Goal: Transaction & Acquisition: Purchase product/service

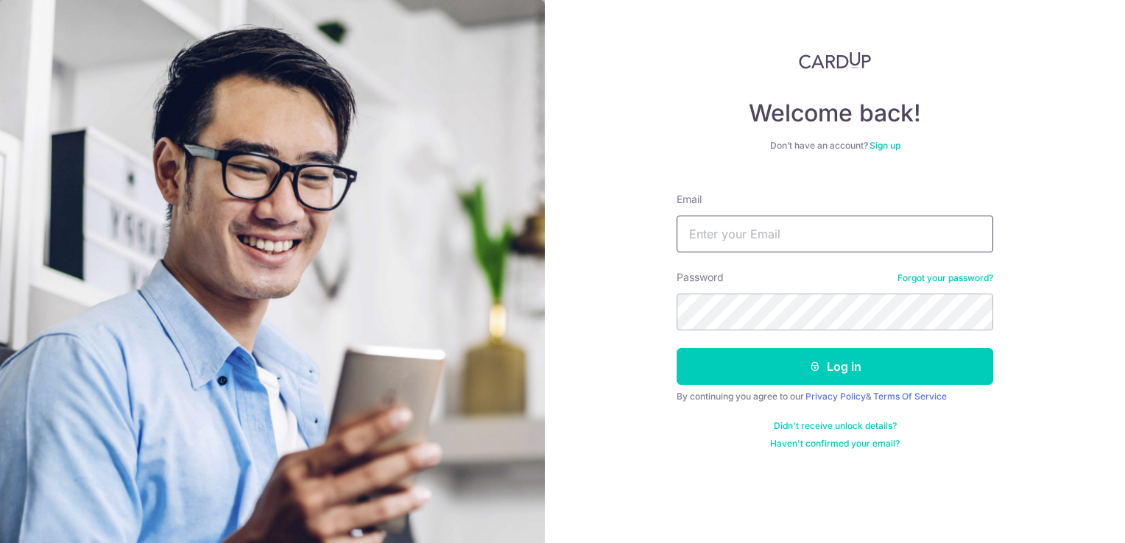
click at [846, 233] on input "Email" at bounding box center [834, 234] width 317 height 37
type input "hello@miivflora.com"
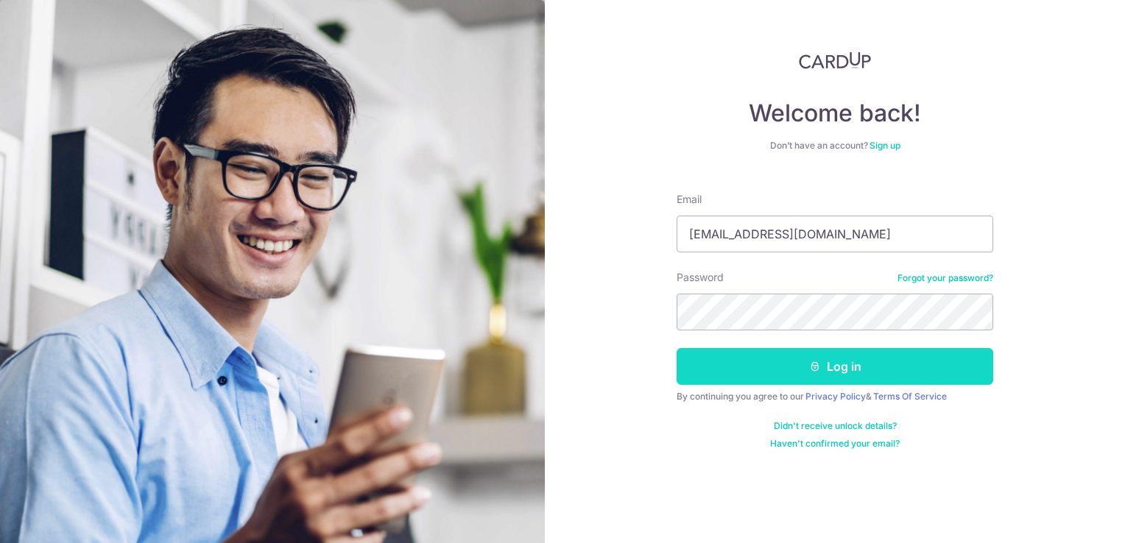
click at [818, 353] on button "Log in" at bounding box center [834, 366] width 317 height 37
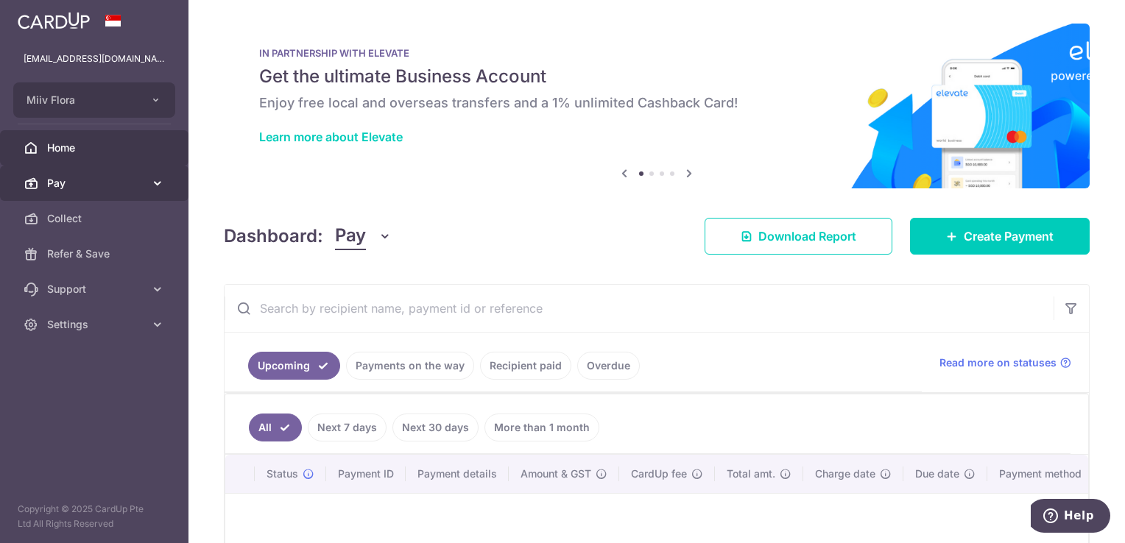
click at [118, 192] on link "Pay" at bounding box center [94, 183] width 188 height 35
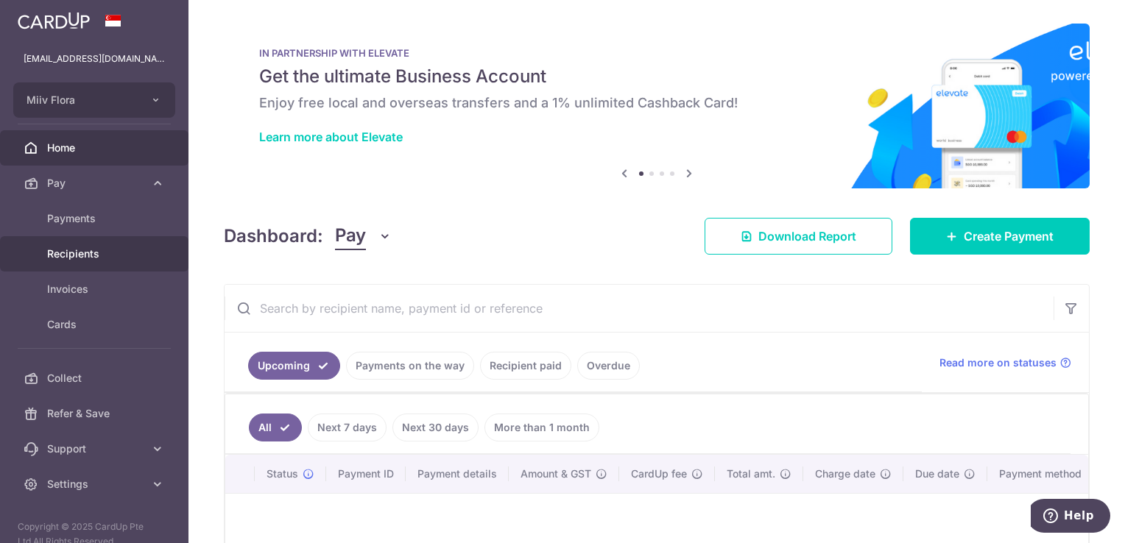
click at [90, 250] on span "Recipients" at bounding box center [95, 254] width 97 height 15
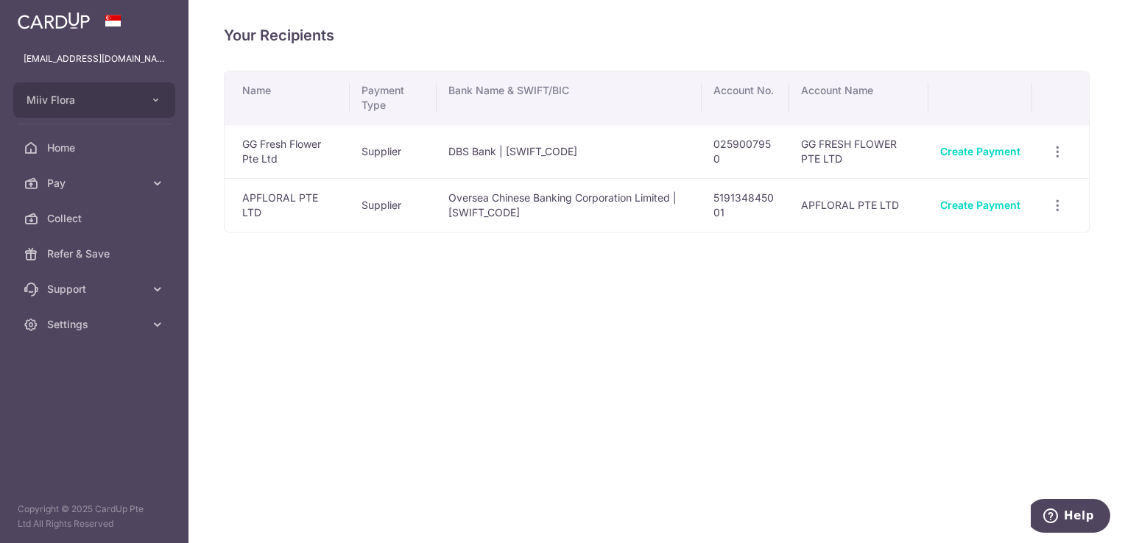
click at [637, 293] on div "Your Recipients Name Payment Type Bank Name & SWIFT/BIC Account No. Account Nam…" at bounding box center [656, 271] width 936 height 543
click at [134, 184] on span "Pay" at bounding box center [95, 183] width 97 height 15
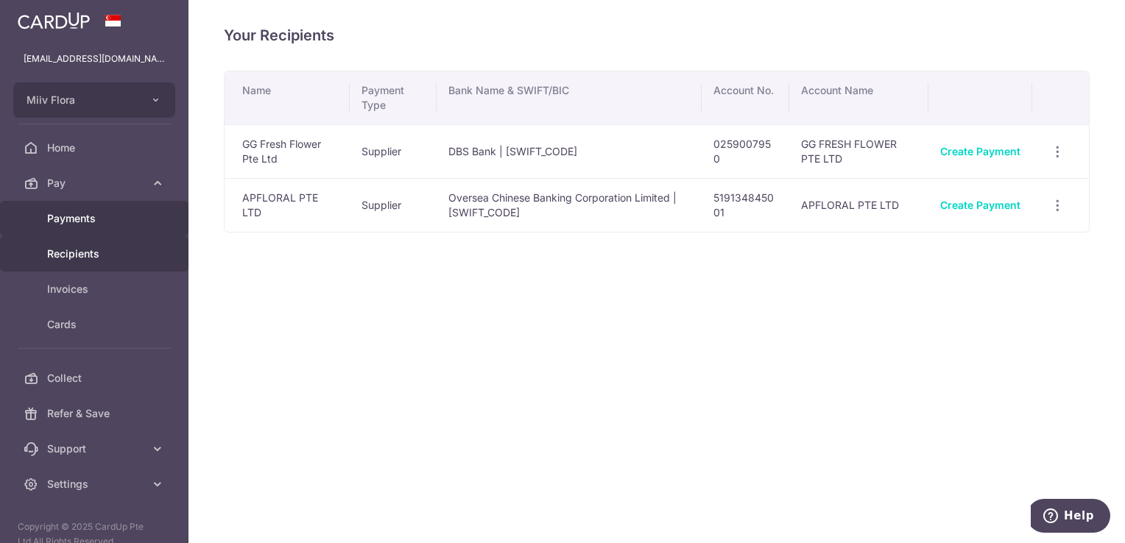
click at [97, 223] on span "Payments" at bounding box center [95, 218] width 97 height 15
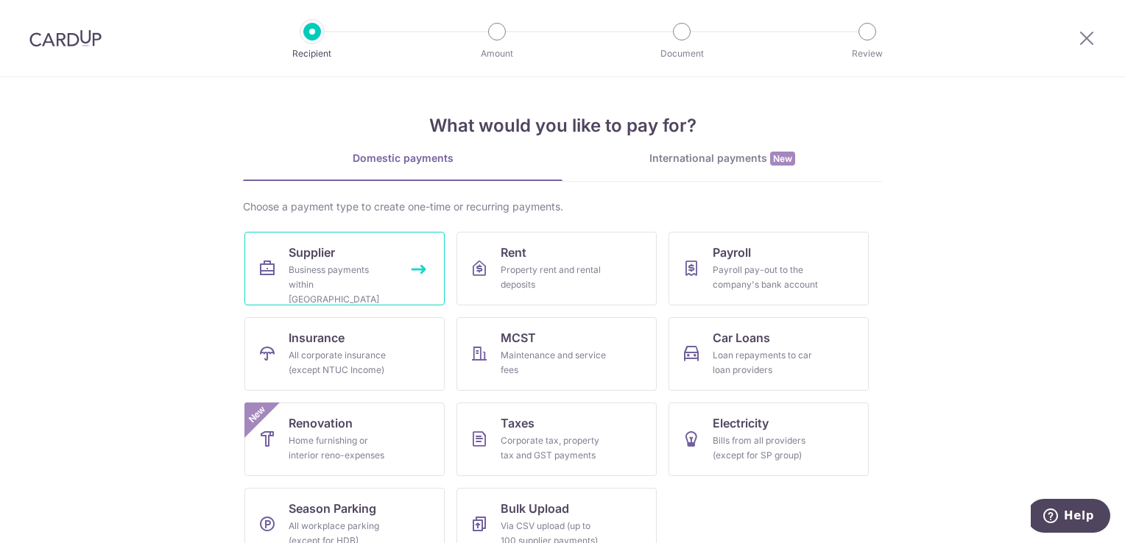
click at [344, 275] on div "Business payments within Singapore" at bounding box center [342, 285] width 106 height 44
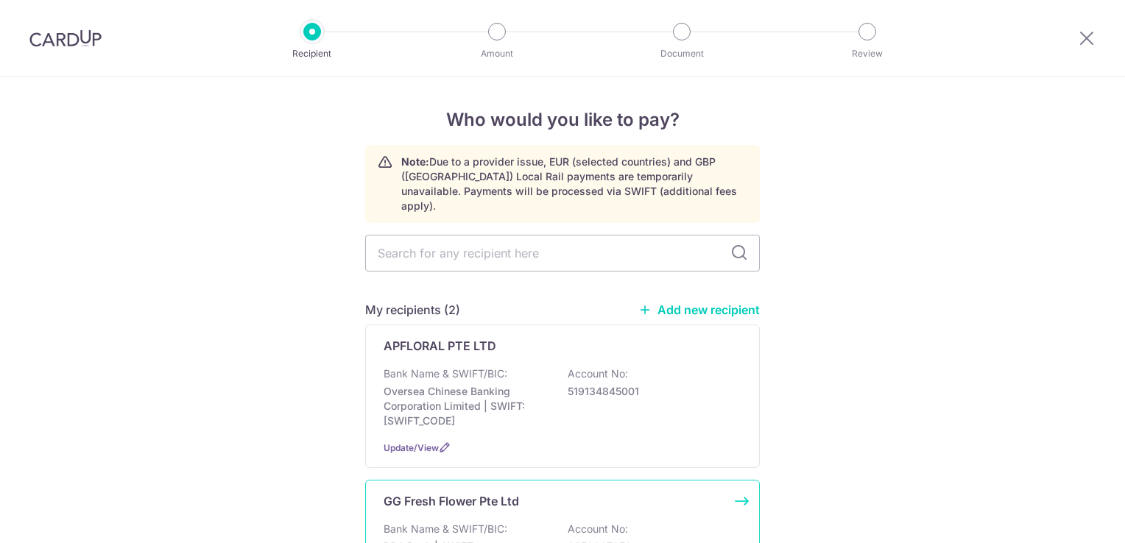
click at [528, 493] on div "GG Fresh Flower Pte Ltd" at bounding box center [553, 501] width 340 height 18
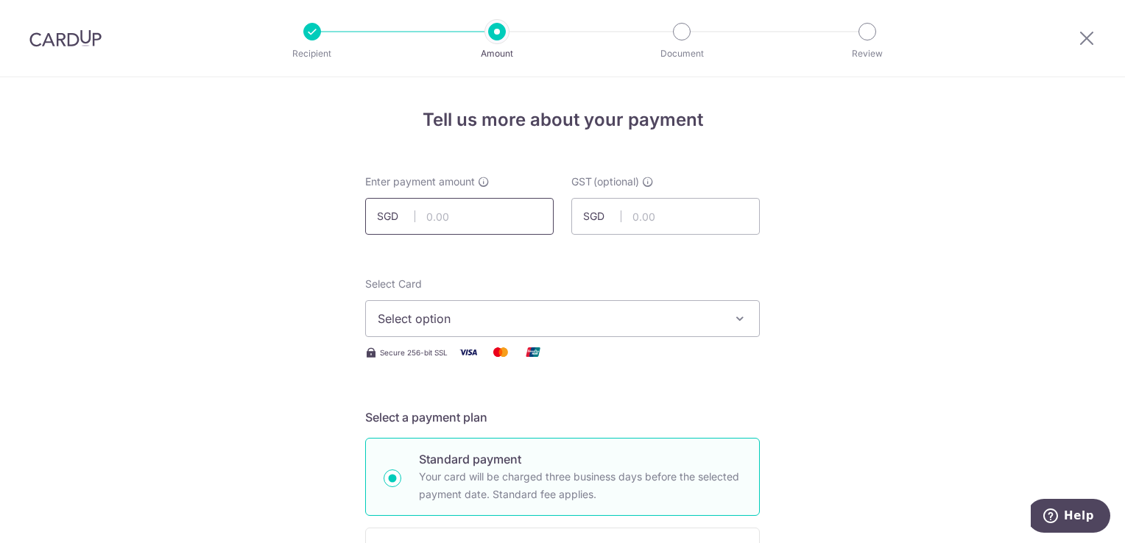
click at [472, 218] on input "text" at bounding box center [459, 216] width 188 height 37
click at [380, 347] on span "Secure 256-bit SSL" at bounding box center [414, 353] width 68 height 12
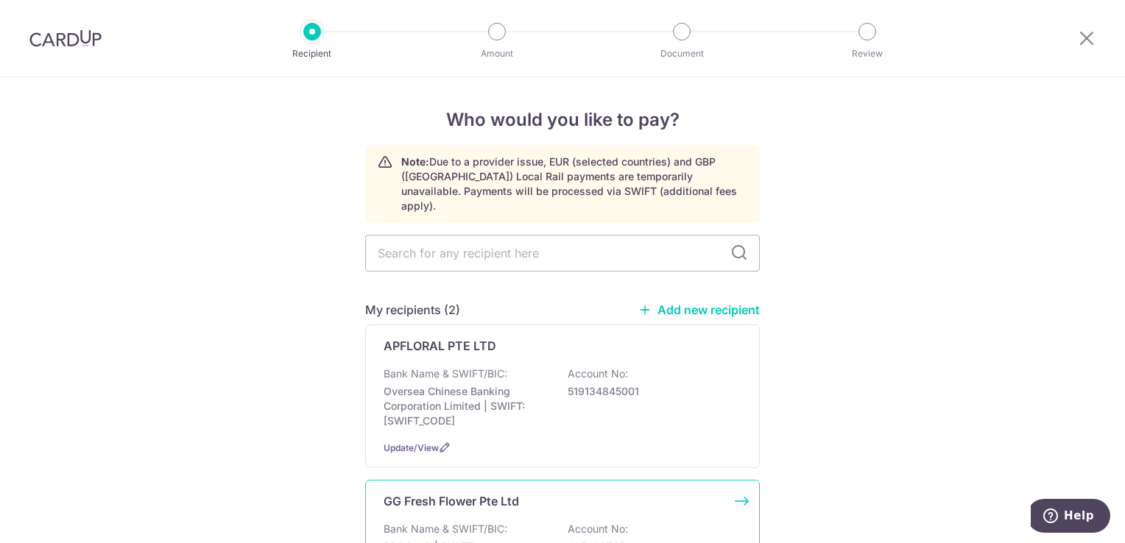
click at [509, 522] on div "Bank Name & SWIFT/BIC: DBS Bank | SWIFT: DBSSSGSGXXX Account No: 0259007950" at bounding box center [562, 549] width 358 height 54
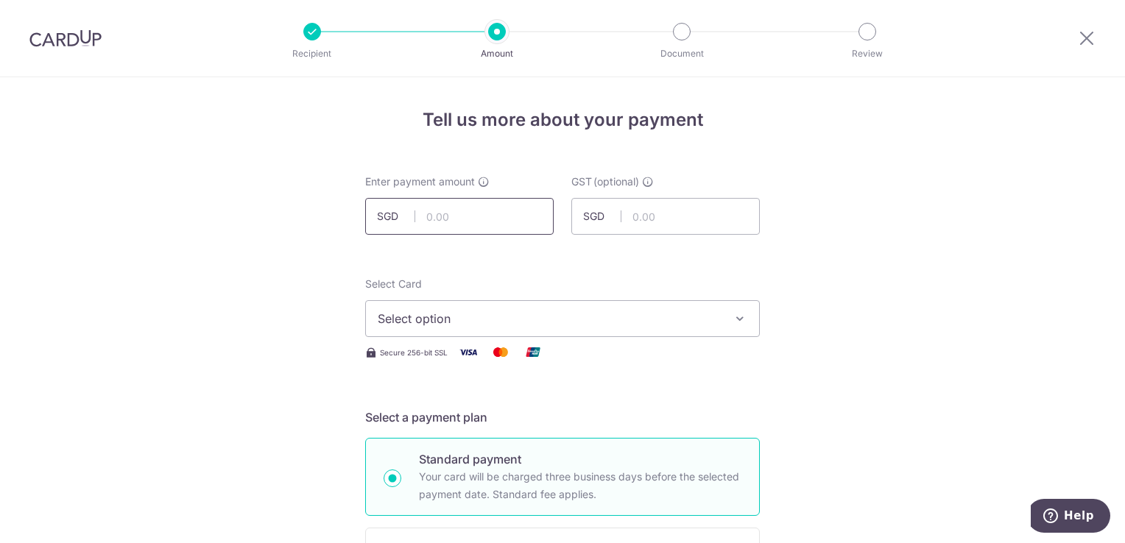
click at [465, 216] on input "text" at bounding box center [459, 216] width 188 height 37
type input "1,594.27"
drag, startPoint x: 818, startPoint y: 254, endPoint x: 651, endPoint y: 358, distance: 196.5
click at [386, 317] on span "Select option" at bounding box center [549, 319] width 343 height 18
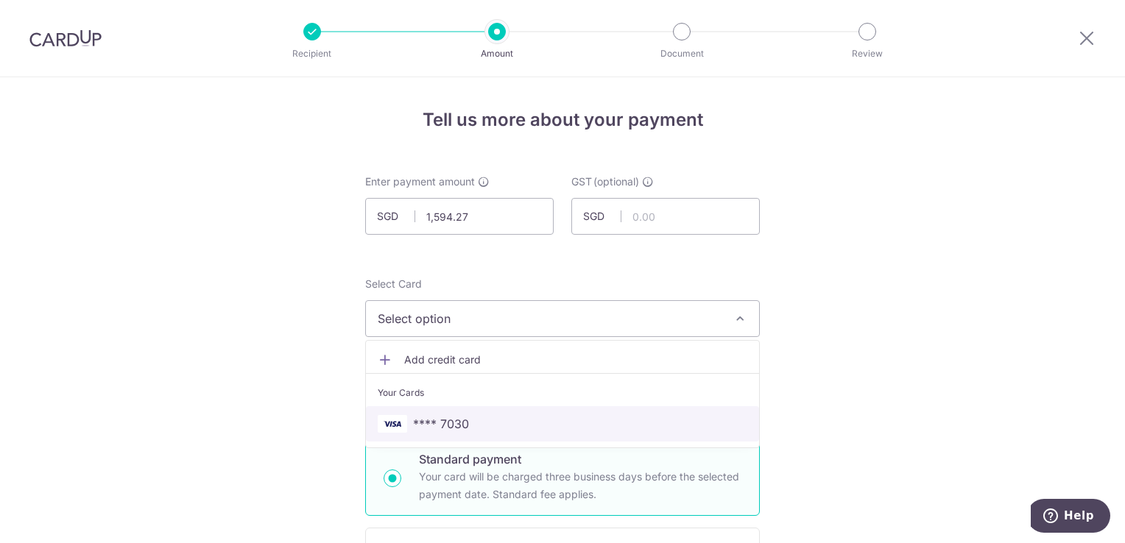
click at [448, 415] on span "**** 7030" at bounding box center [441, 424] width 56 height 18
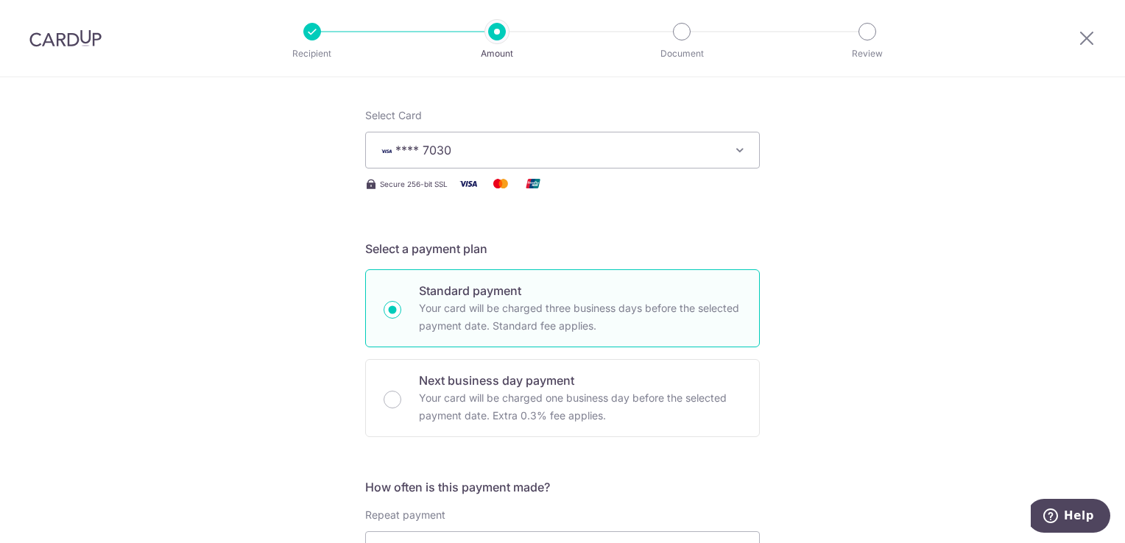
scroll to position [368, 0]
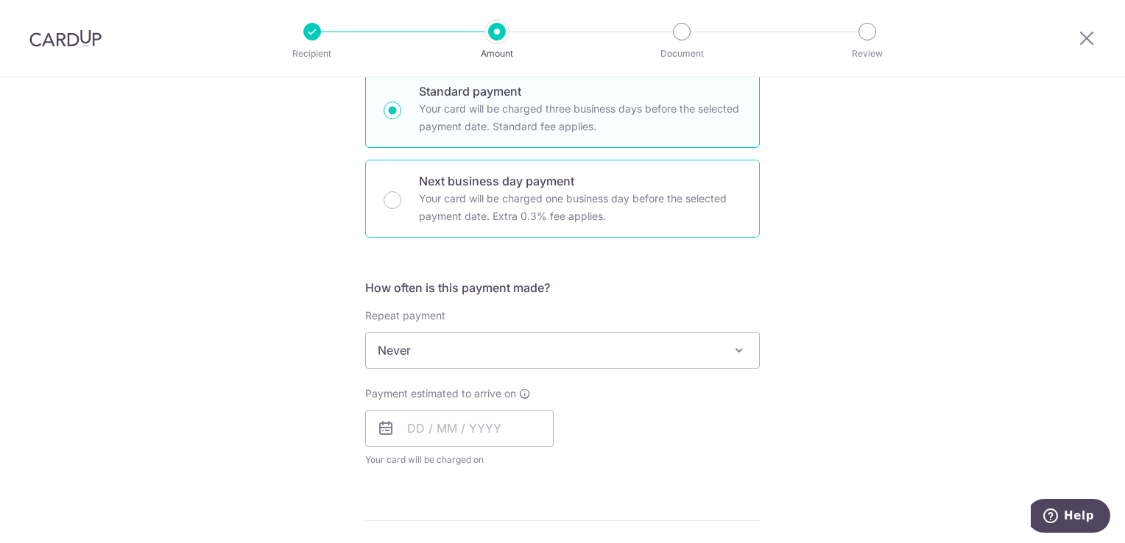
click at [493, 199] on p "Your card will be charged one business day before the selected payment date. Ex…" at bounding box center [580, 207] width 322 height 35
click at [401, 199] on input "Next business day payment Your card will be charged one business day before the…" at bounding box center [392, 200] width 18 height 18
radio input "false"
radio input "true"
click at [473, 119] on p "Your card will be charged three business days before the selected payment date.…" at bounding box center [580, 117] width 322 height 35
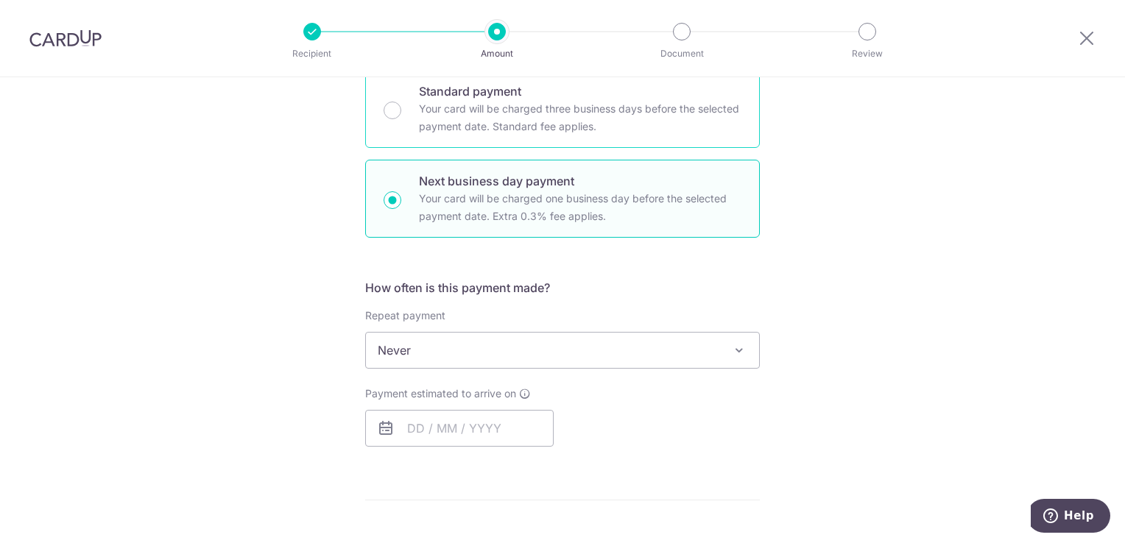
click at [401, 119] on input "Standard payment Your card will be charged three business days before the selec…" at bounding box center [392, 111] width 18 height 18
radio input "true"
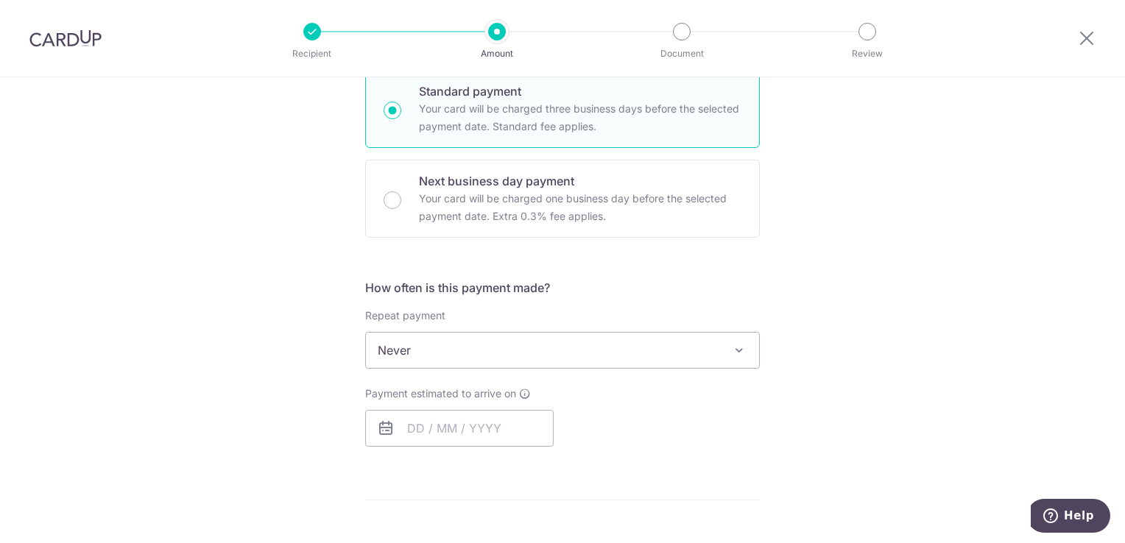
click at [528, 352] on span "Never" at bounding box center [562, 350] width 393 height 35
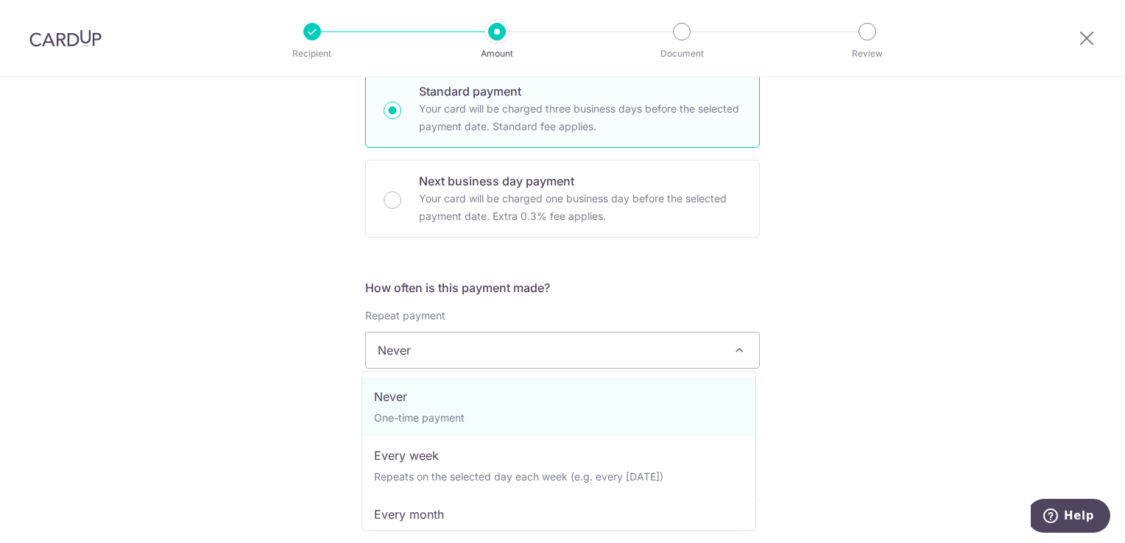
click at [769, 323] on div "Tell us more about your payment Enter payment amount SGD 1,594.27 1594.27 GST (…" at bounding box center [562, 414] width 1125 height 1410
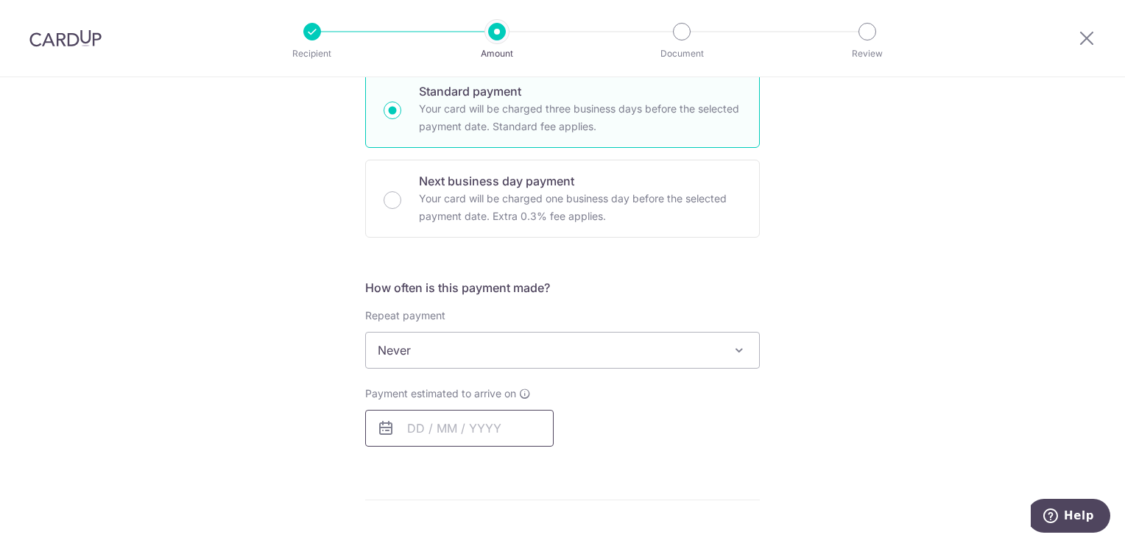
click at [450, 420] on input "text" at bounding box center [459, 428] width 188 height 37
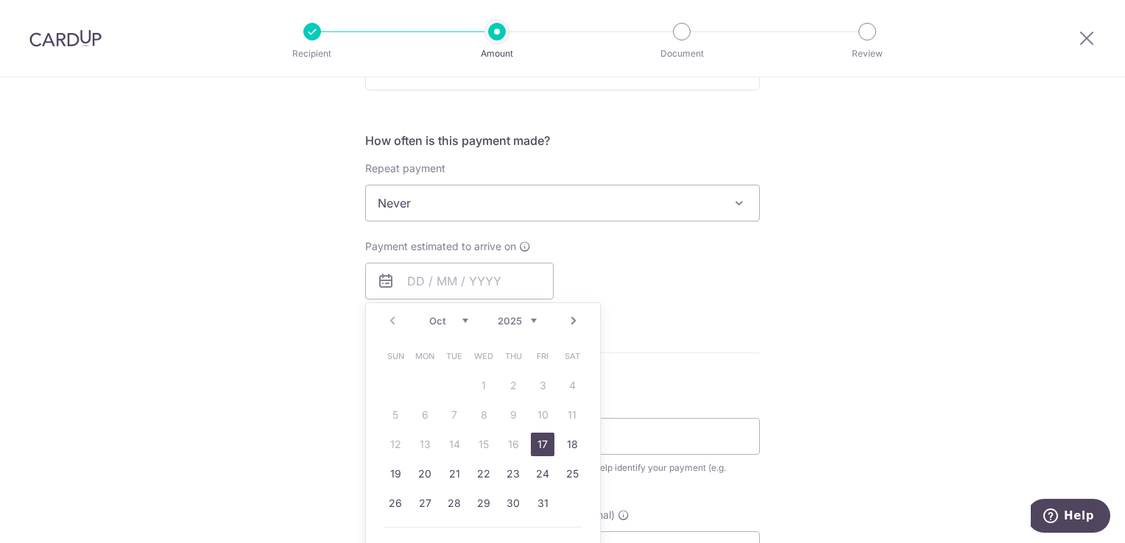
click at [539, 443] on link "17" at bounding box center [543, 445] width 24 height 24
type input "17/10/2025"
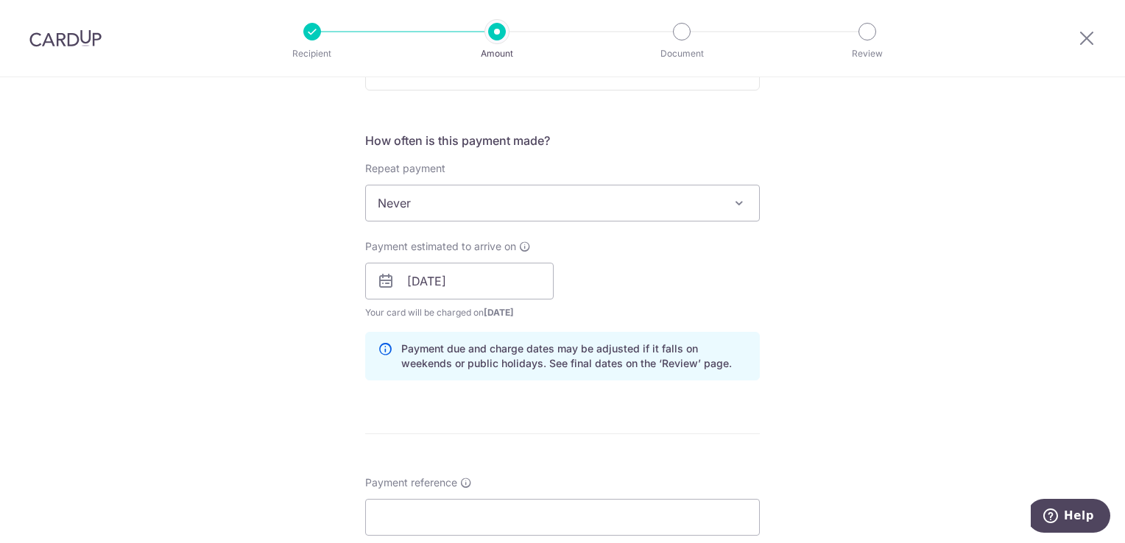
scroll to position [736, 0]
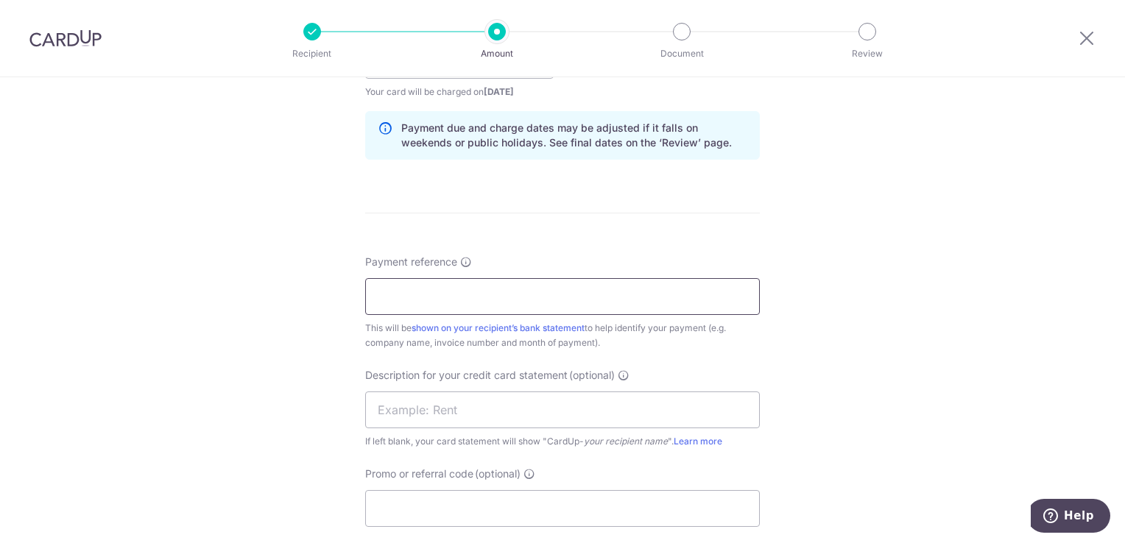
click at [503, 299] on input "Payment reference" at bounding box center [562, 296] width 395 height 37
type input "Miiv GG - For Aug 2025"
click at [877, 299] on div "Tell us more about your payment Enter payment amount SGD 1,594.27 1594.27 GST (…" at bounding box center [562, 86] width 1125 height 1491
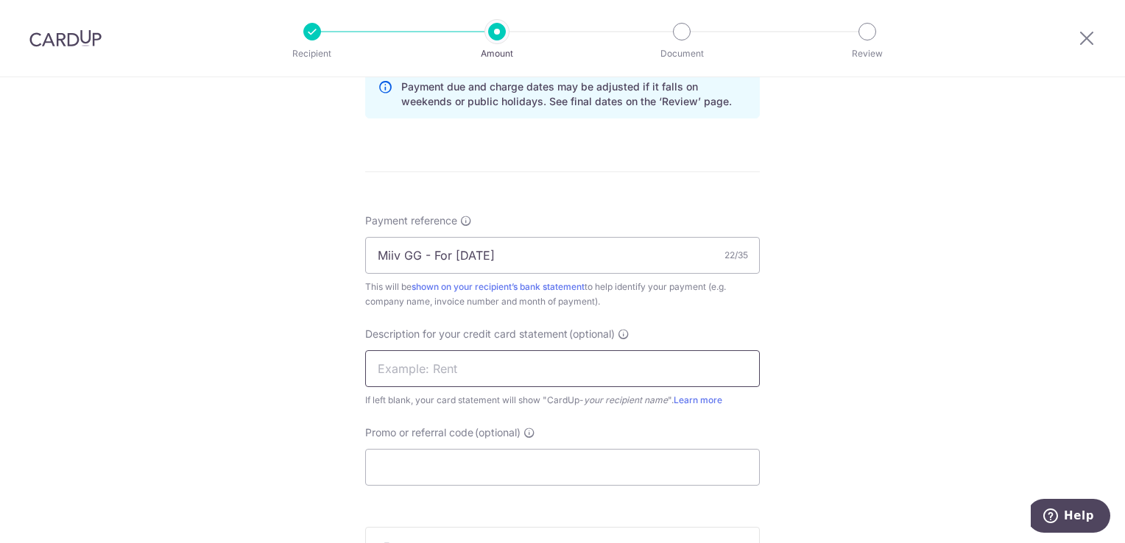
scroll to position [810, 0]
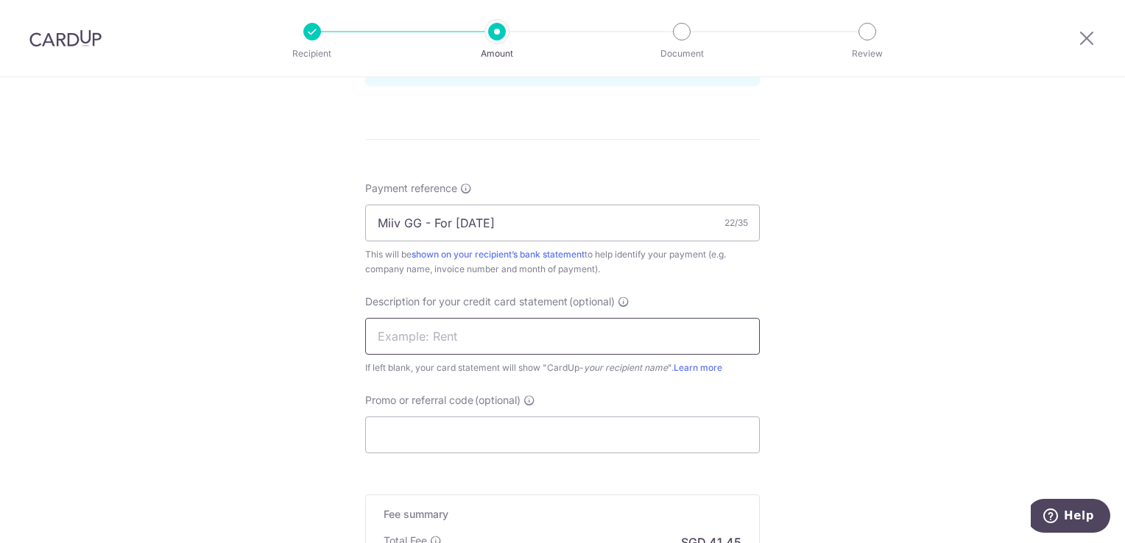
click at [542, 331] on input "text" at bounding box center [562, 336] width 395 height 37
drag, startPoint x: 521, startPoint y: 224, endPoint x: 335, endPoint y: 228, distance: 186.3
click at [335, 228] on div "Tell us more about your payment Enter payment amount SGD 1,594.27 1594.27 GST (…" at bounding box center [562, 13] width 1125 height 1491
click at [431, 337] on input "text" at bounding box center [562, 336] width 395 height 37
paste input "Miiv GG - For A"
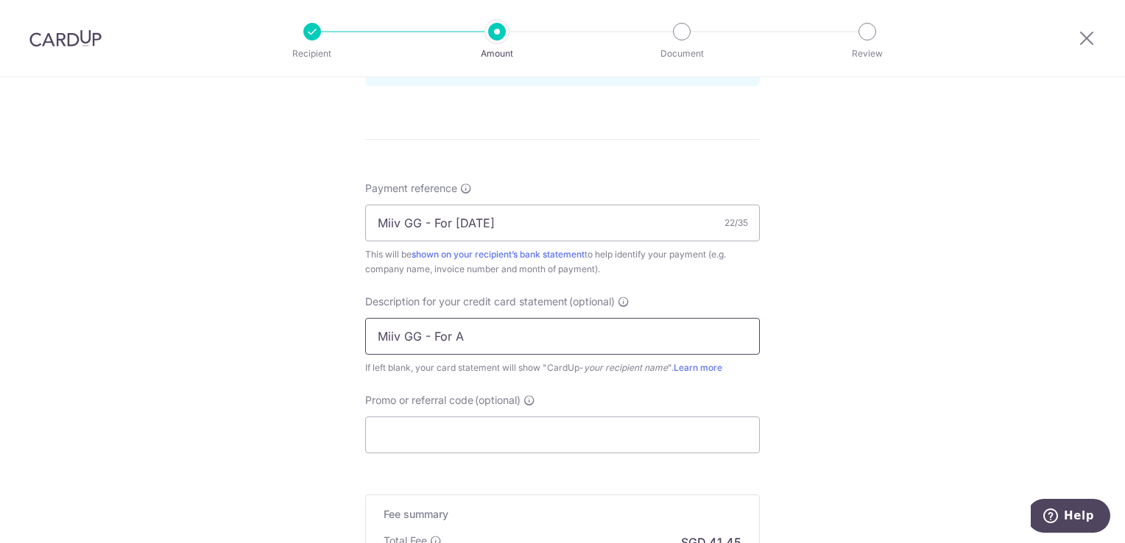
type input "Miiv GG - For A"
click at [954, 309] on div "Tell us more about your payment Enter payment amount SGD 1,594.27 1594.27 GST (…" at bounding box center [562, 13] width 1125 height 1491
click at [496, 338] on input "Miiv GG - For A" at bounding box center [562, 336] width 395 height 37
drag, startPoint x: 478, startPoint y: 331, endPoint x: 361, endPoint y: 319, distance: 117.6
click at [365, 319] on input "Miiv GG - For A" at bounding box center [562, 336] width 395 height 37
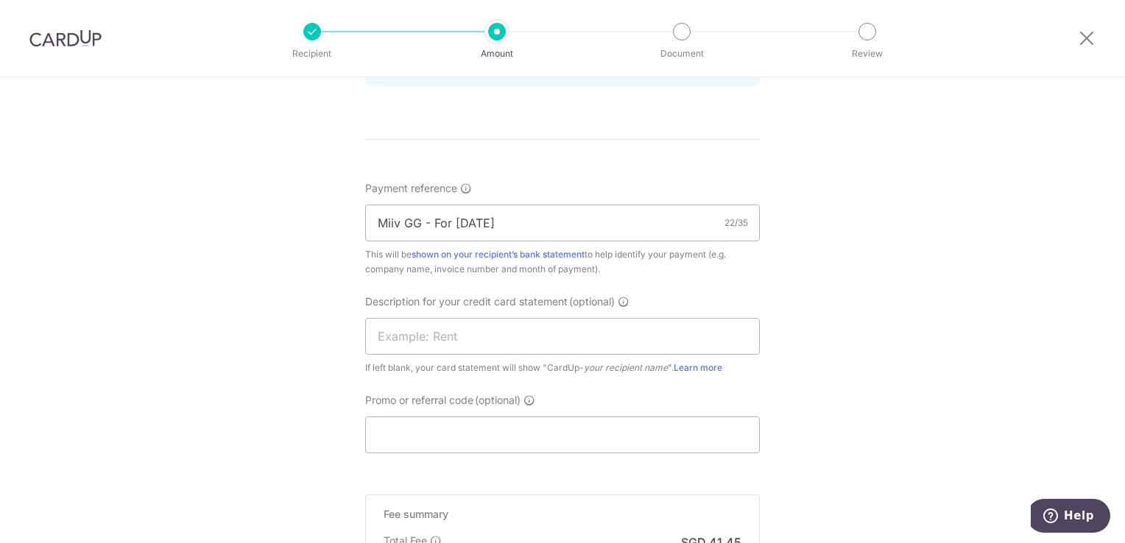
click at [872, 286] on div "Tell us more about your payment Enter payment amount SGD 1,594.27 1594.27 GST (…" at bounding box center [562, 13] width 1125 height 1491
click at [540, 436] on input "Promo or referral code (optional)" at bounding box center [562, 435] width 395 height 37
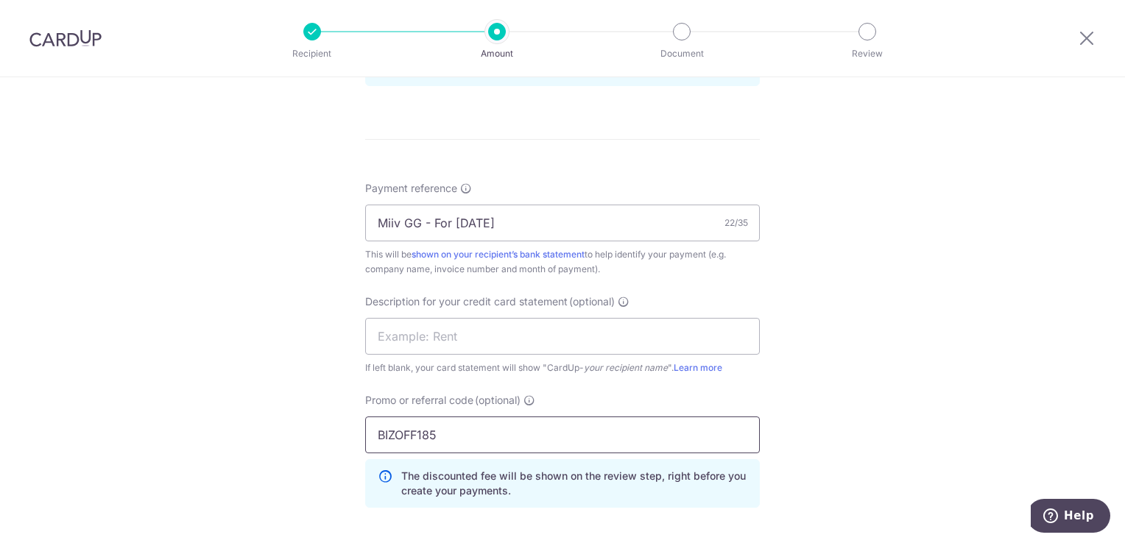
type input "BIZOFF185"
click at [940, 311] on div "Tell us more about your payment Enter payment amount SGD 1,594.27 1594.27 GST (…" at bounding box center [562, 46] width 1125 height 1557
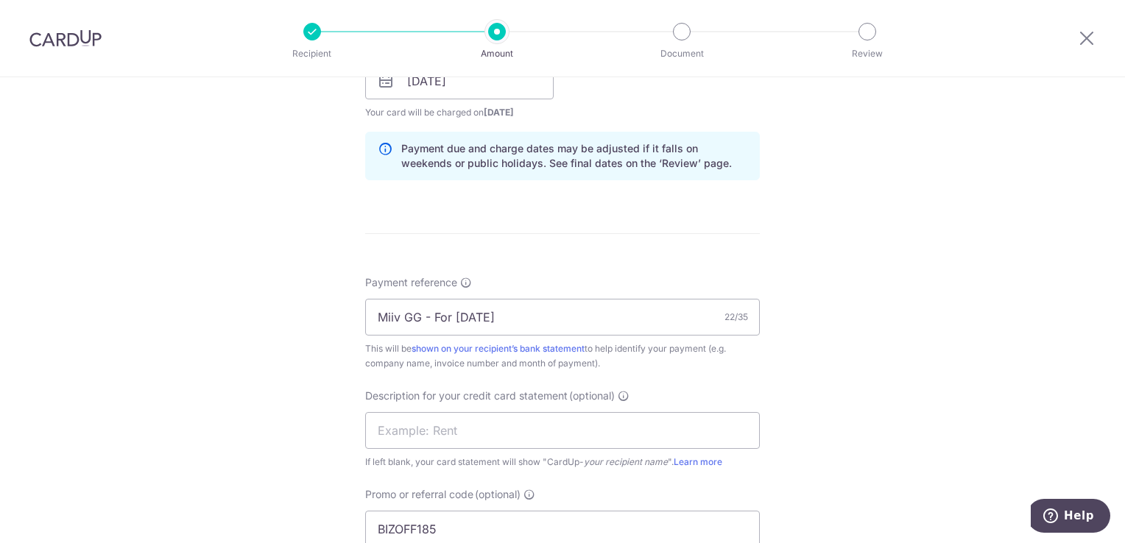
scroll to position [883, 0]
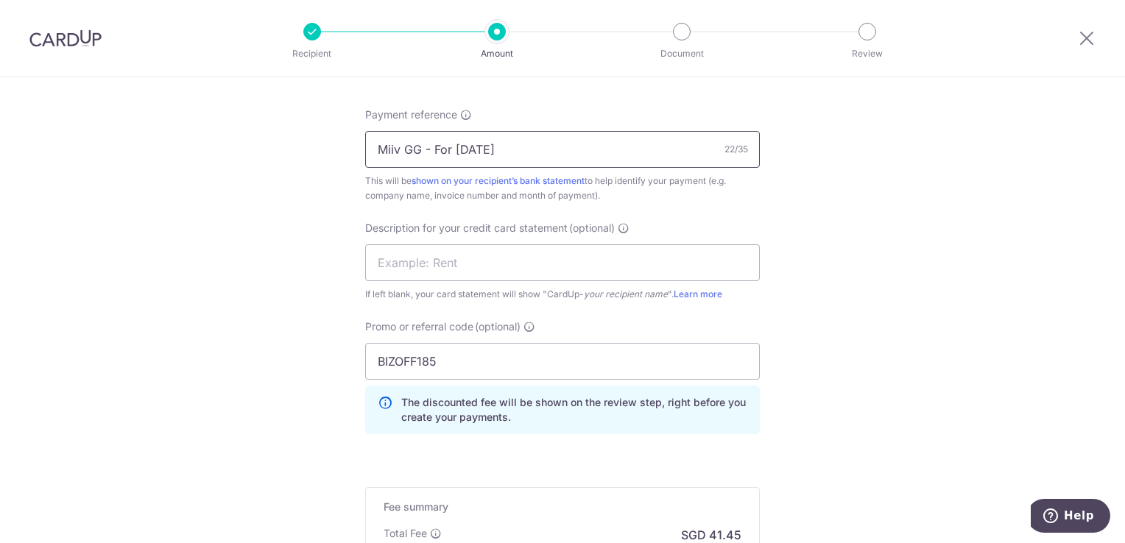
click at [489, 155] on input "Miiv GG - For Aug 2025" at bounding box center [562, 149] width 395 height 37
click at [586, 153] on input "Miiv GG - For Aug 2025" at bounding box center [562, 149] width 395 height 37
click at [412, 142] on input "Miiv GG - For Aug 2025" at bounding box center [562, 149] width 395 height 37
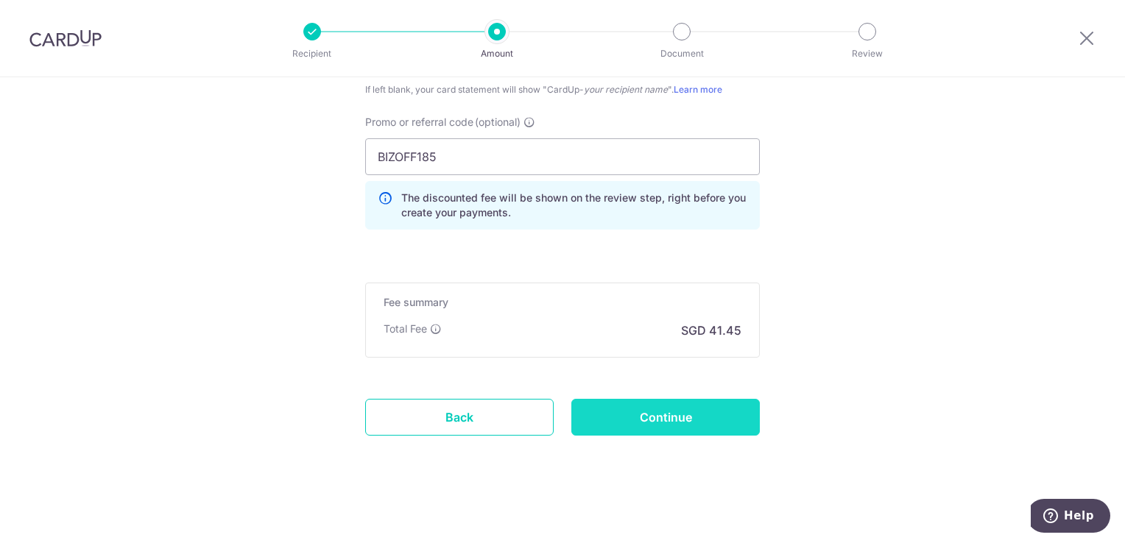
click at [676, 411] on input "Continue" at bounding box center [665, 417] width 188 height 37
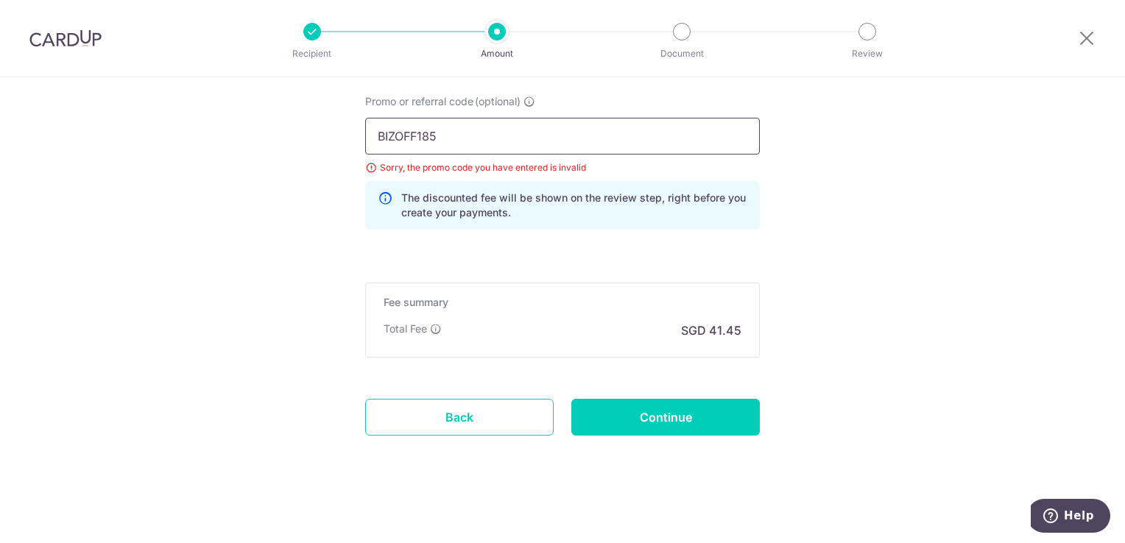
click at [395, 135] on input "BIZOFF185" at bounding box center [562, 136] width 395 height 37
click at [394, 134] on input "BIZOFF185" at bounding box center [562, 136] width 395 height 37
type input "BOFF185"
click at [671, 408] on input "Continue" at bounding box center [665, 417] width 188 height 37
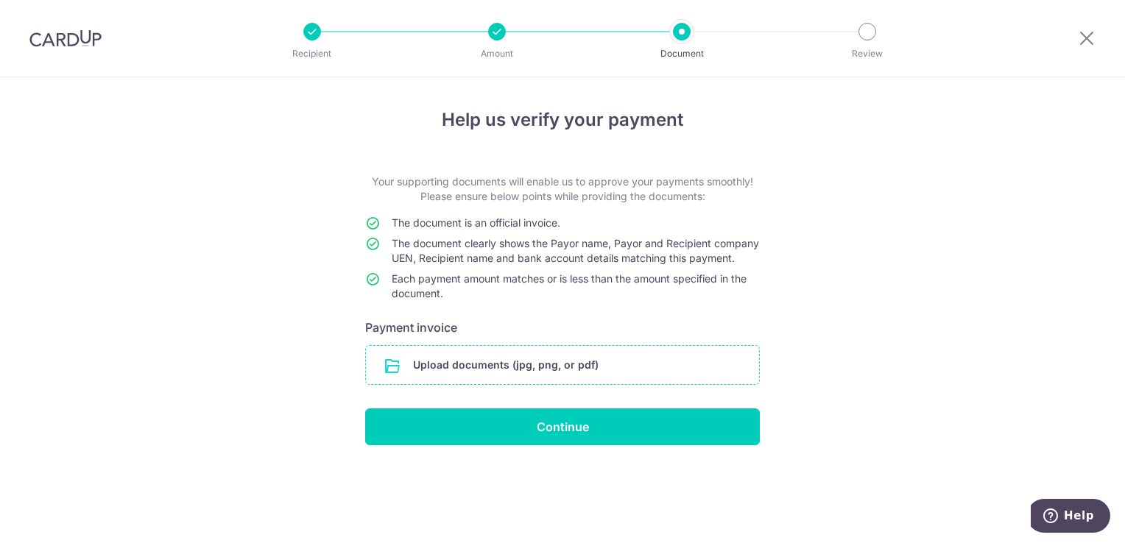
click at [565, 376] on input "file" at bounding box center [562, 365] width 393 height 38
click at [563, 383] on input "file" at bounding box center [562, 365] width 393 height 38
click at [576, 372] on input "file" at bounding box center [562, 365] width 393 height 38
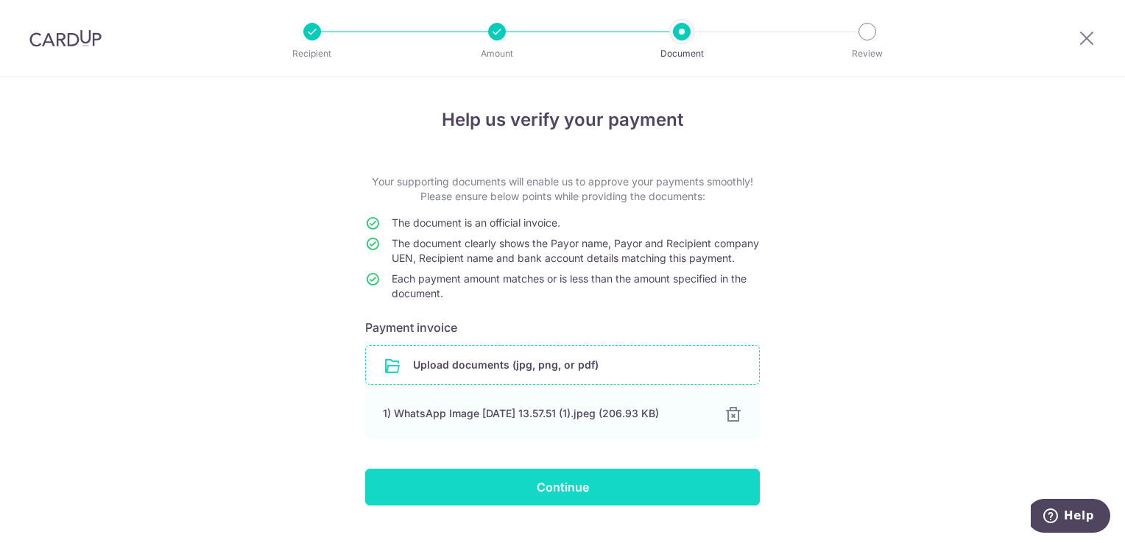
click at [541, 500] on input "Continue" at bounding box center [562, 487] width 395 height 37
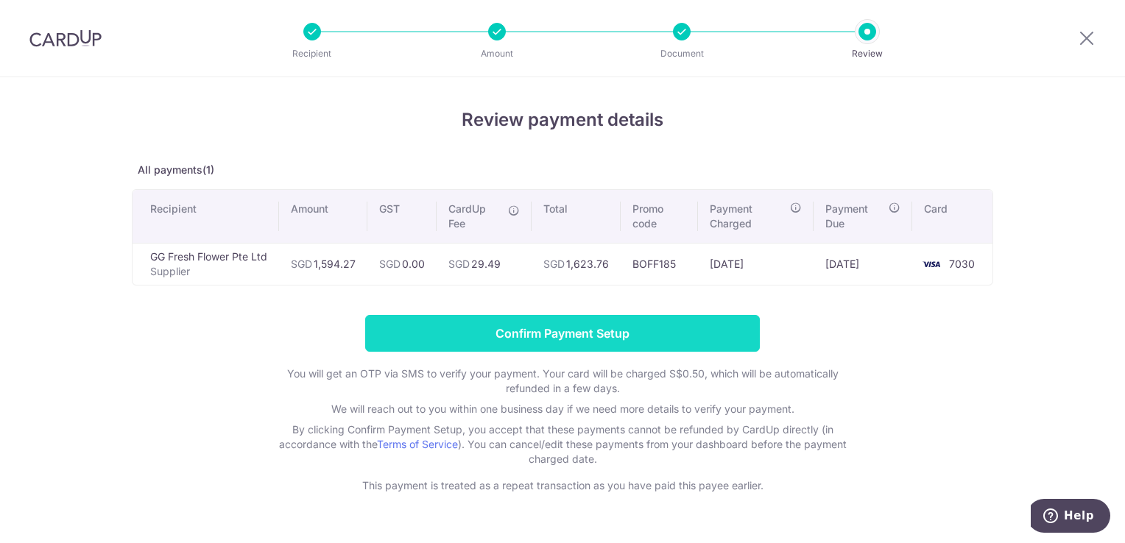
click at [574, 330] on input "Confirm Payment Setup" at bounding box center [562, 333] width 395 height 37
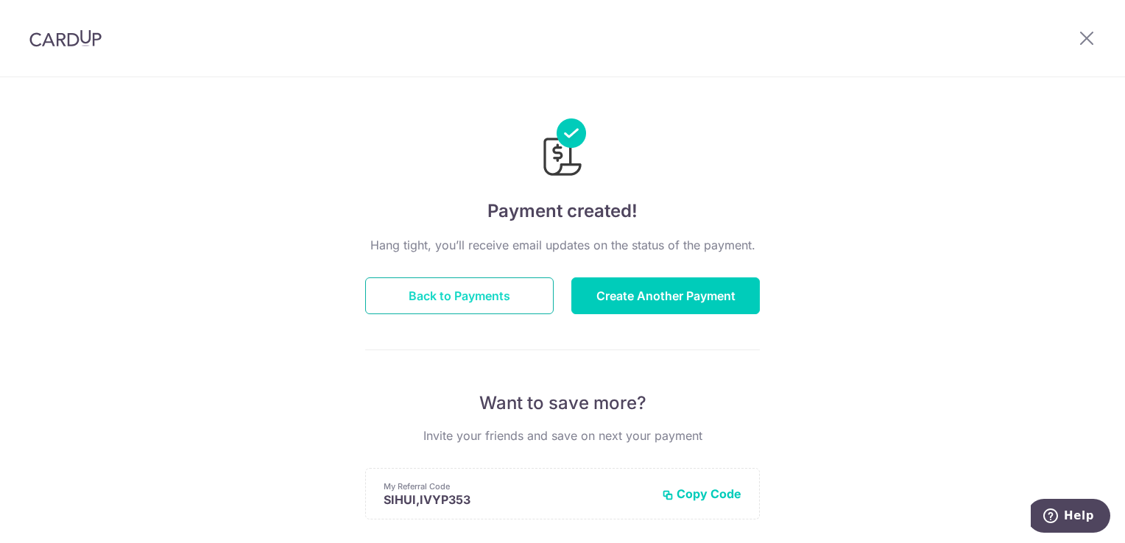
click at [444, 307] on button "Back to Payments" at bounding box center [459, 295] width 188 height 37
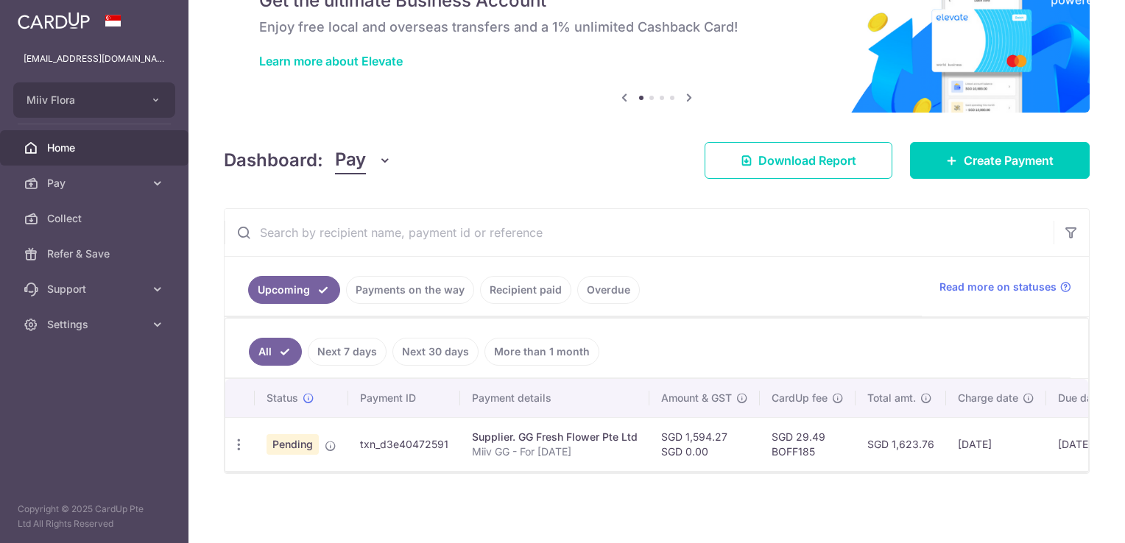
scroll to position [80, 0]
click at [695, 257] on ul "Upcoming Payments on the way Recipient paid Overdue" at bounding box center [572, 287] width 697 height 60
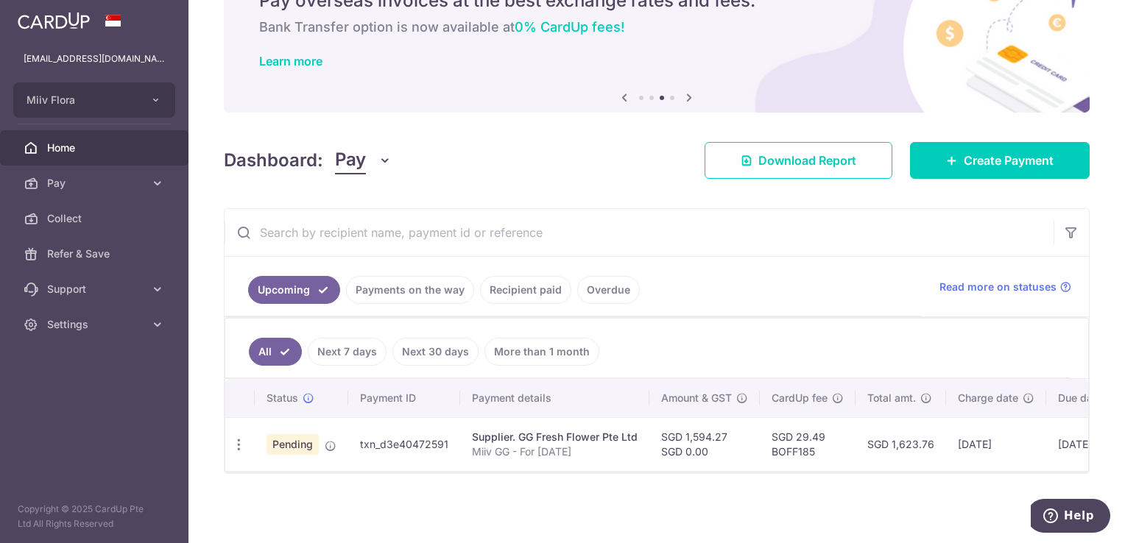
drag, startPoint x: 361, startPoint y: 440, endPoint x: 450, endPoint y: 438, distance: 89.1
click at [450, 438] on td "txn_d3e40472591" at bounding box center [404, 444] width 112 height 54
copy td "txn_d3e40472591"
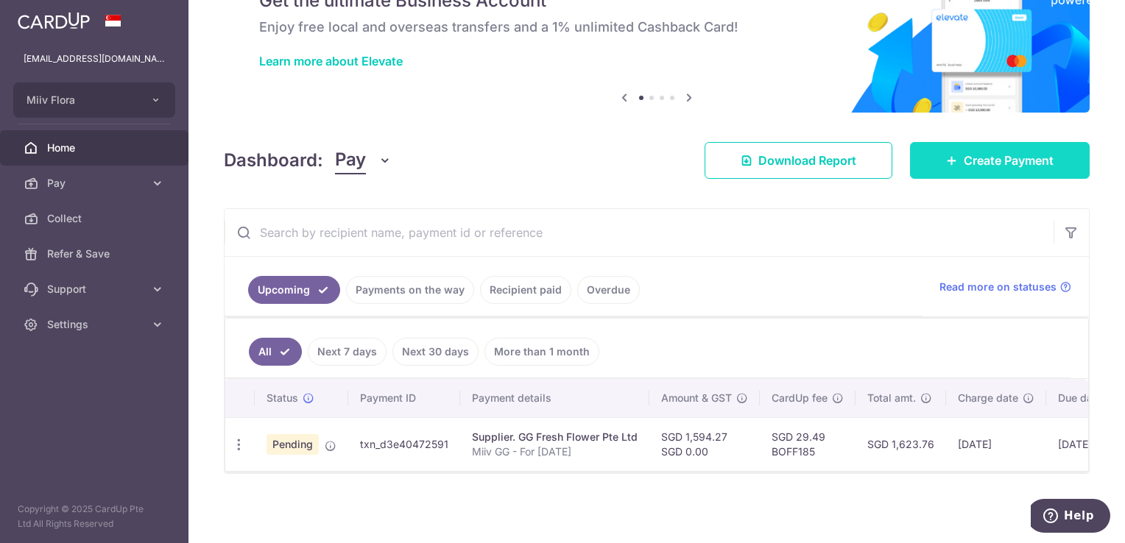
click at [990, 163] on span "Create Payment" at bounding box center [1008, 161] width 90 height 18
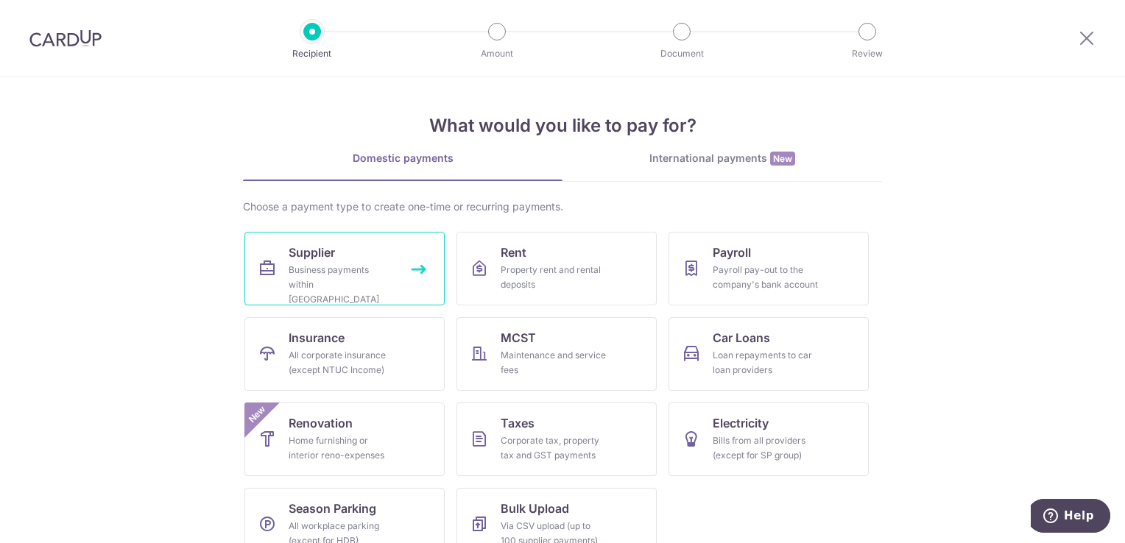
click at [367, 275] on div "Business payments within Singapore" at bounding box center [342, 285] width 106 height 44
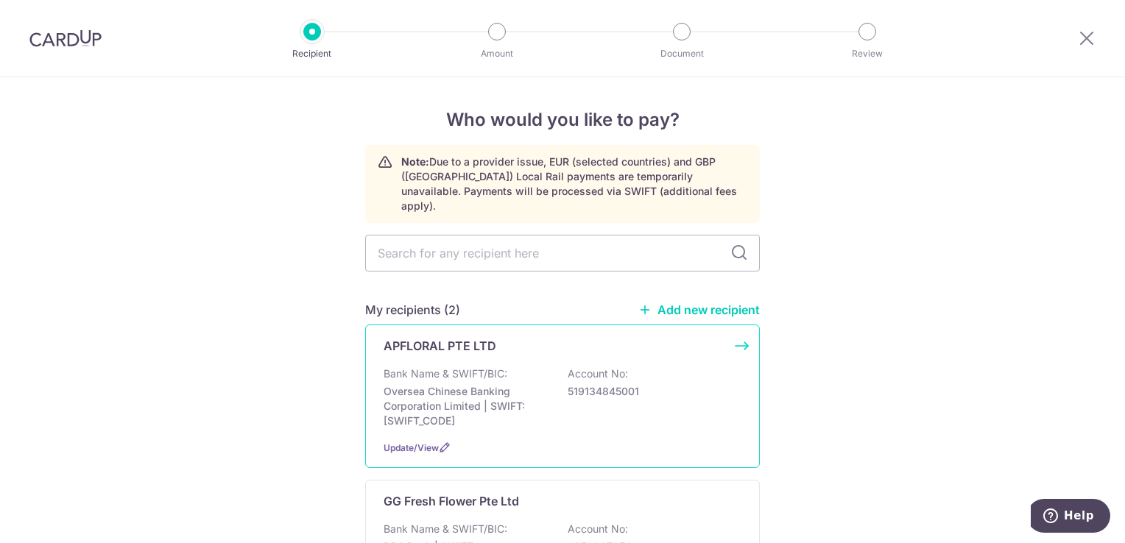
click at [475, 384] on p "Oversea Chinese Banking Corporation Limited | SWIFT: [SWIFT_CODE]" at bounding box center [465, 406] width 165 height 44
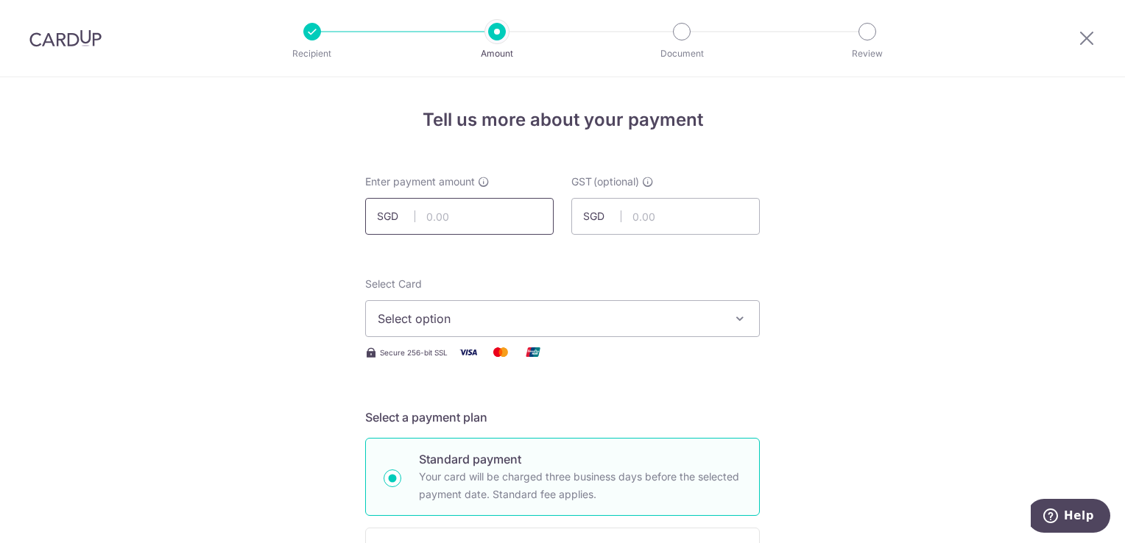
drag, startPoint x: 506, startPoint y: 212, endPoint x: 516, endPoint y: 213, distance: 10.3
click at [506, 212] on input "text" at bounding box center [459, 216] width 188 height 37
type input "5,251.90"
click at [595, 318] on span "Select option" at bounding box center [549, 319] width 343 height 18
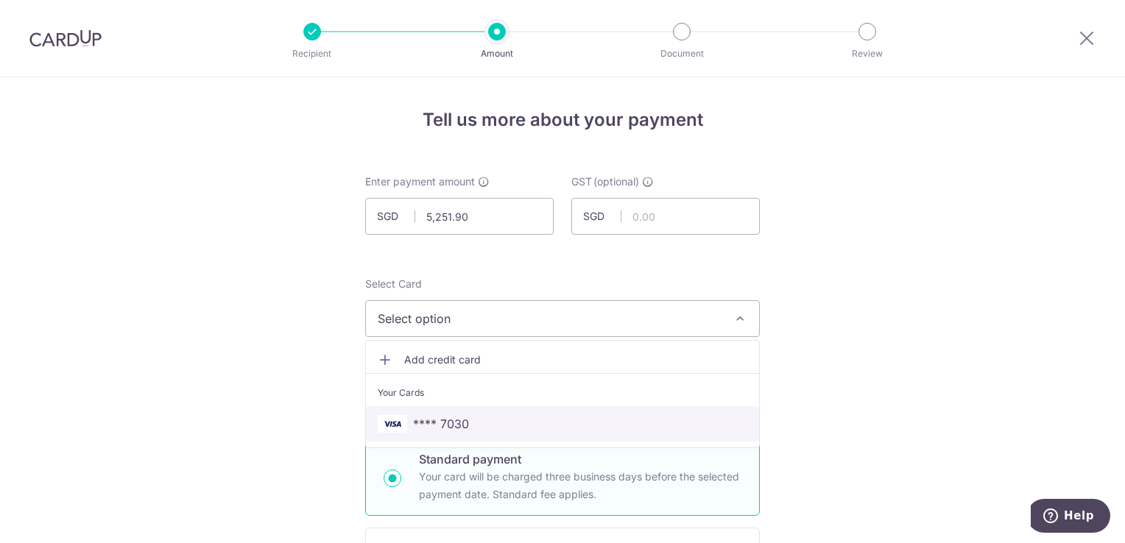
click at [487, 419] on span "**** 7030" at bounding box center [562, 424] width 369 height 18
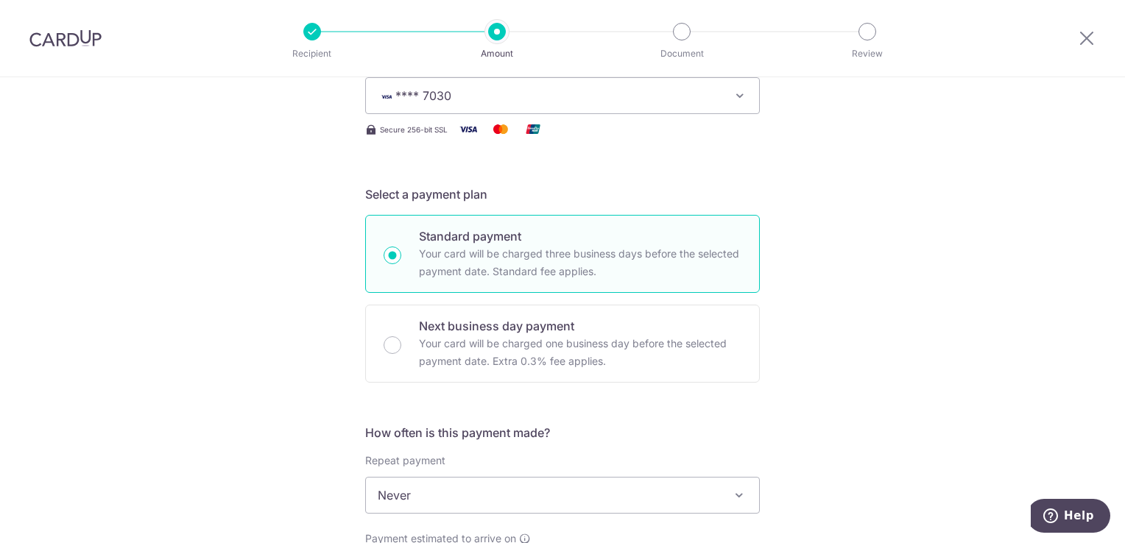
scroll to position [294, 0]
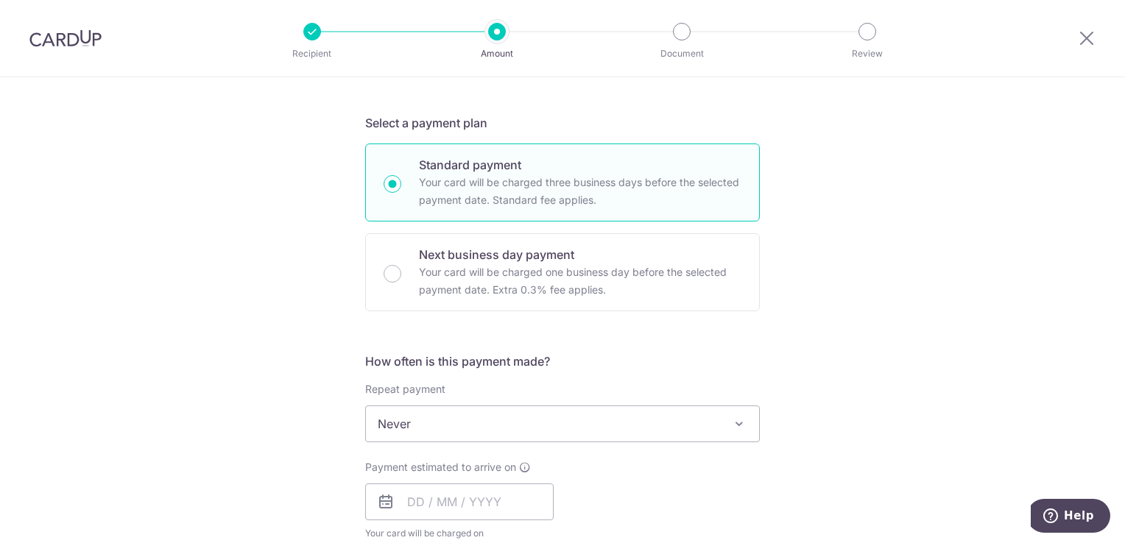
click at [492, 431] on span "Never" at bounding box center [562, 423] width 393 height 35
click at [806, 401] on div "Tell us more about your payment Enter payment amount SGD 5,251.90 5251.90 GST (…" at bounding box center [562, 498] width 1125 height 1430
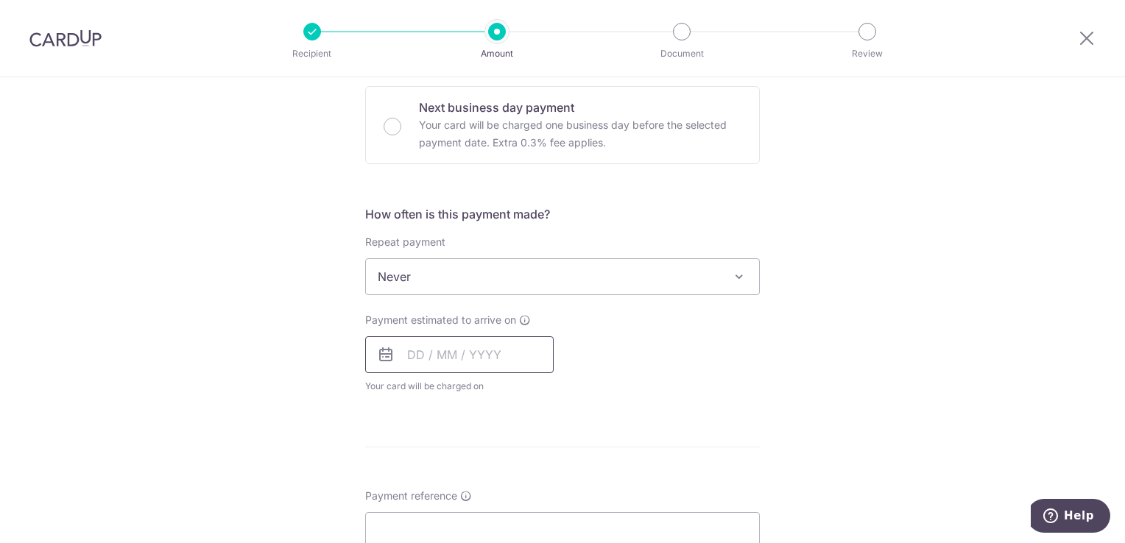
click at [516, 346] on input "text" at bounding box center [459, 354] width 188 height 37
click at [545, 514] on link "17" at bounding box center [543, 518] width 24 height 24
click at [0, 0] on p "Payment due and charge dates may be adjusted if it falls on weekends or public …" at bounding box center [0, 0] width 0 height 0
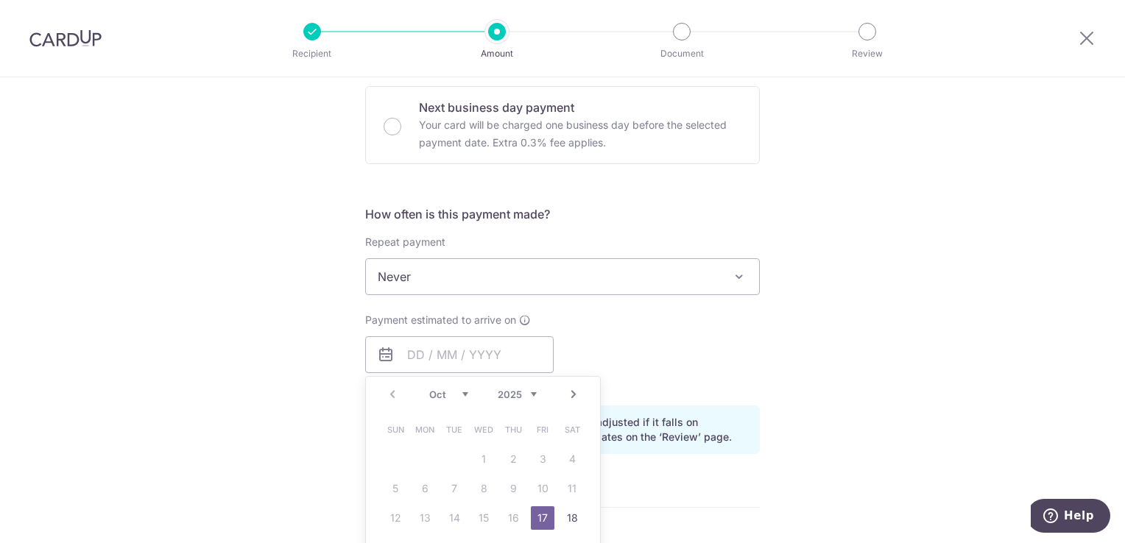
type input "[DATE]"
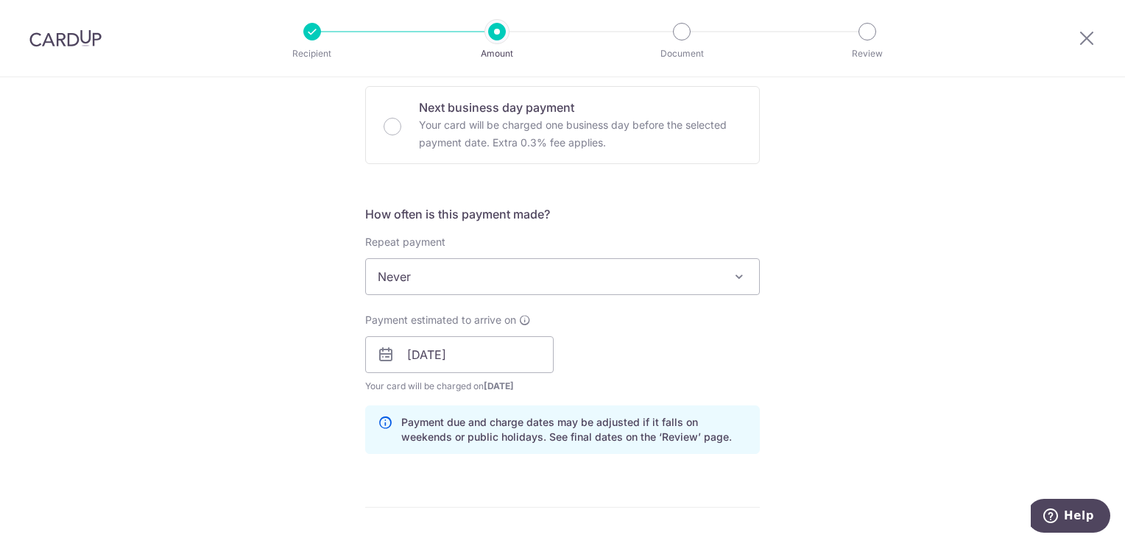
scroll to position [662, 0]
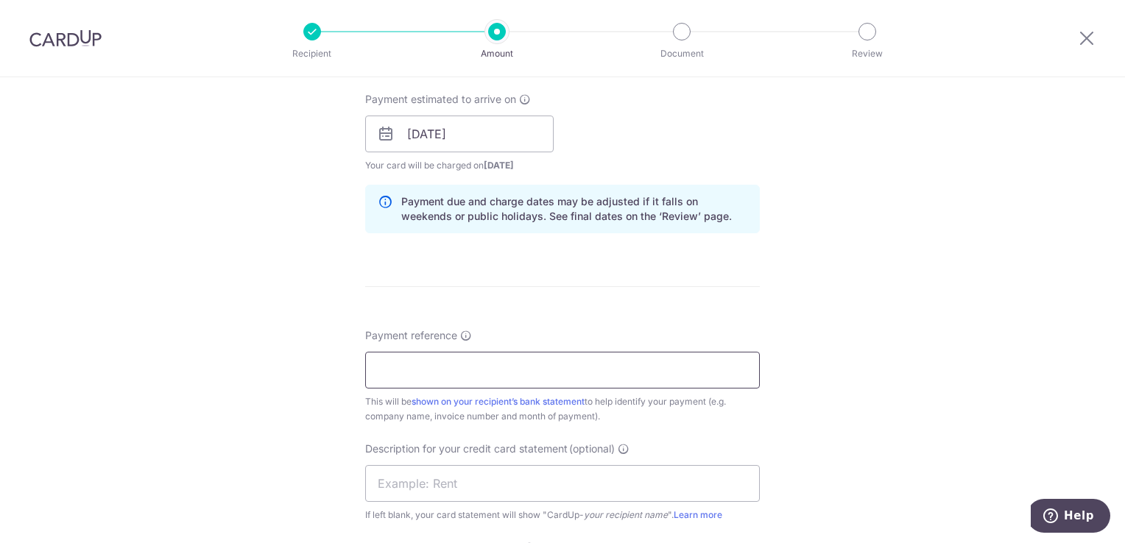
click at [455, 369] on input "Payment reference" at bounding box center [562, 370] width 395 height 37
type input "Miiv AP - Month of Sep 2025"
click at [905, 264] on div "Tell us more about your payment Enter payment amount SGD 5,251.90 5251.90 GST (…" at bounding box center [562, 160] width 1125 height 1491
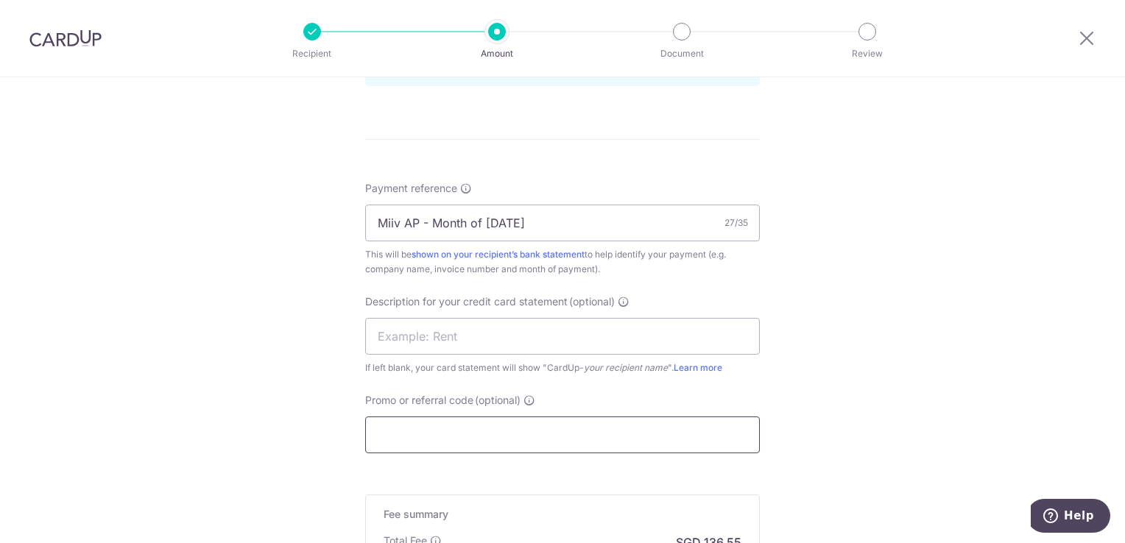
click at [537, 429] on input "Promo or referral code (optional)" at bounding box center [562, 435] width 395 height 37
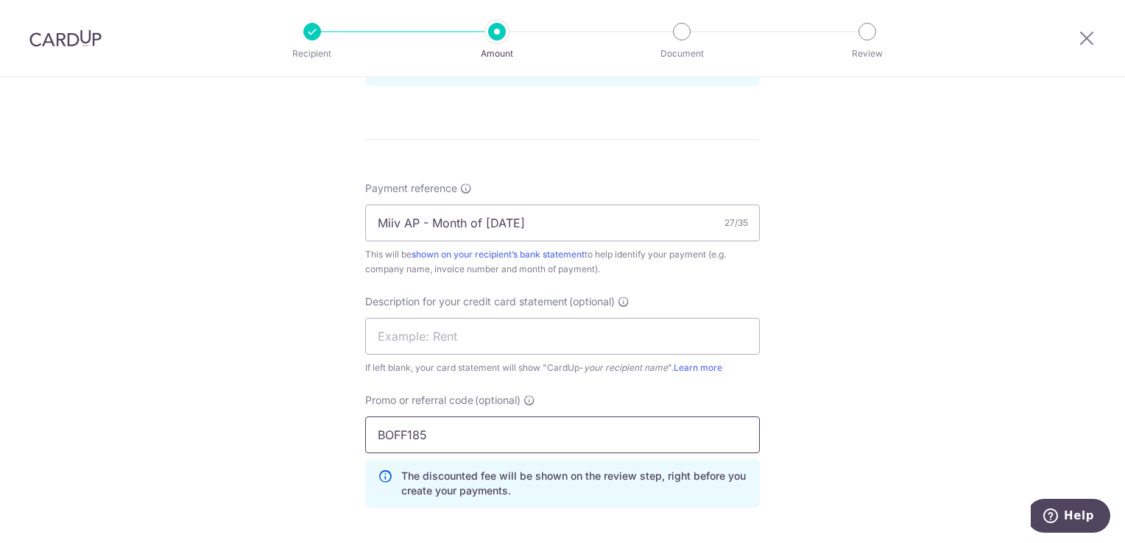
type input "BOFF185"
click at [986, 403] on div "Tell us more about your payment Enter payment amount SGD 5,251.90 5251.90 GST (…" at bounding box center [562, 46] width 1125 height 1557
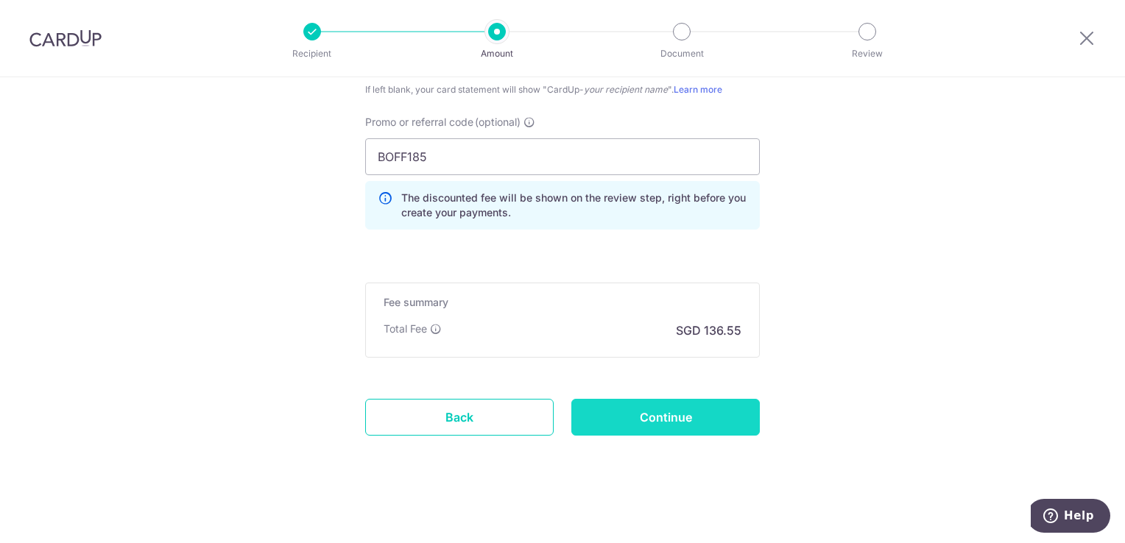
click at [642, 417] on input "Continue" at bounding box center [665, 417] width 188 height 37
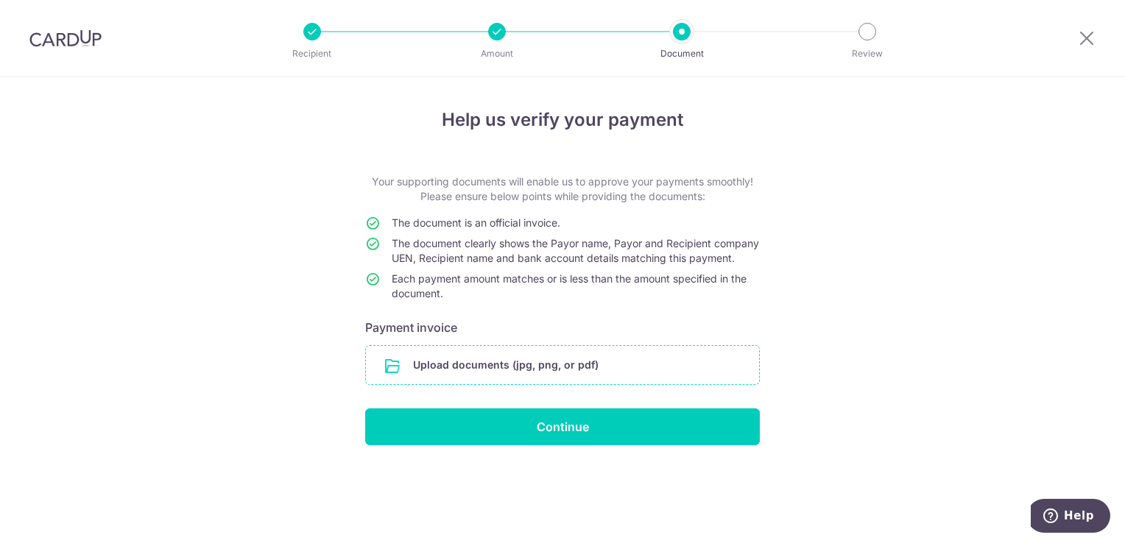
click at [502, 375] on input "file" at bounding box center [562, 365] width 393 height 38
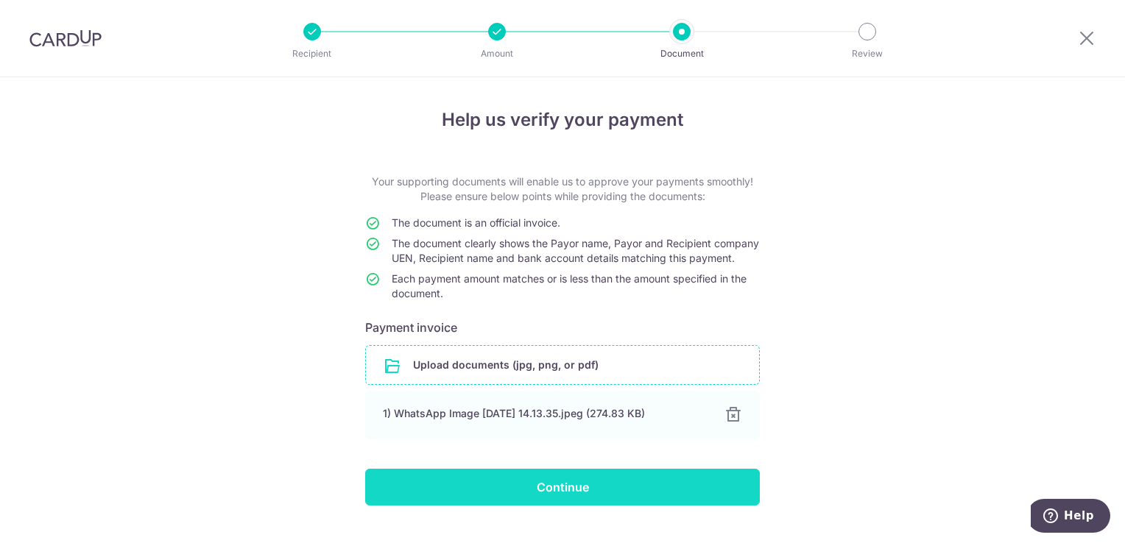
click at [503, 498] on input "Continue" at bounding box center [562, 487] width 395 height 37
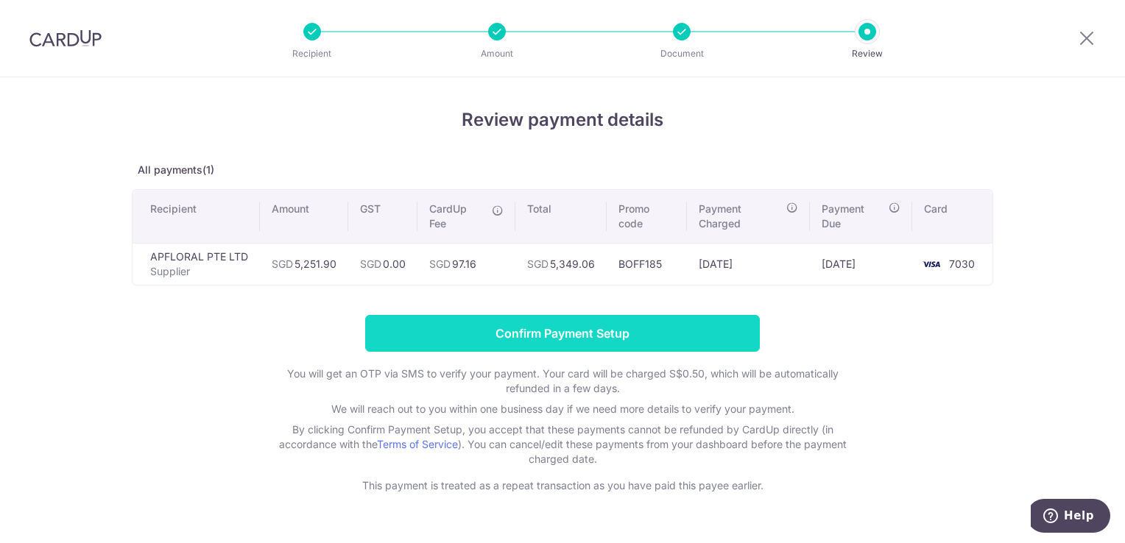
click at [563, 336] on input "Confirm Payment Setup" at bounding box center [562, 333] width 395 height 37
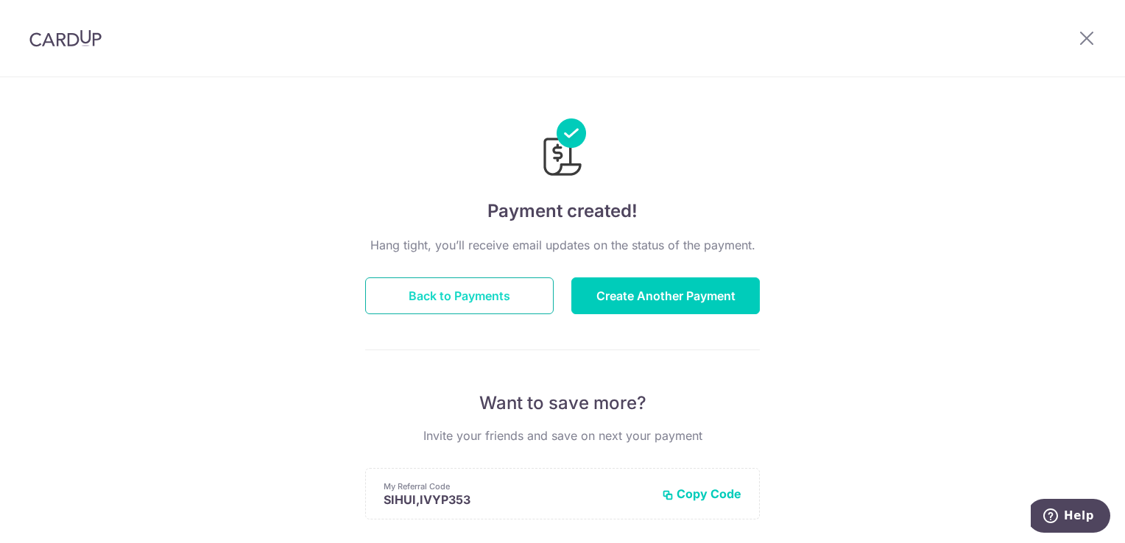
click at [470, 298] on button "Back to Payments" at bounding box center [459, 295] width 188 height 37
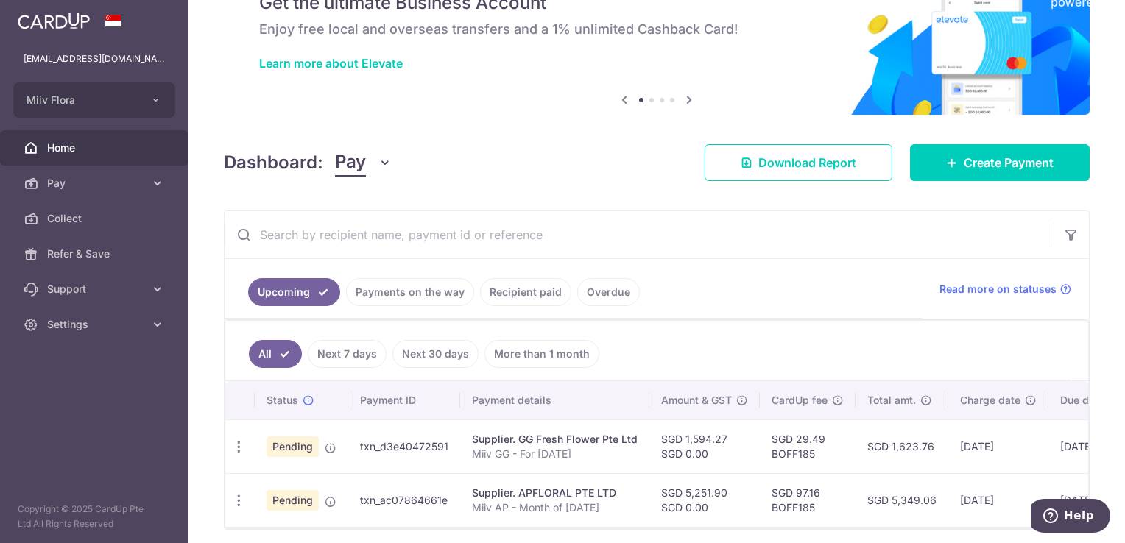
scroll to position [134, 0]
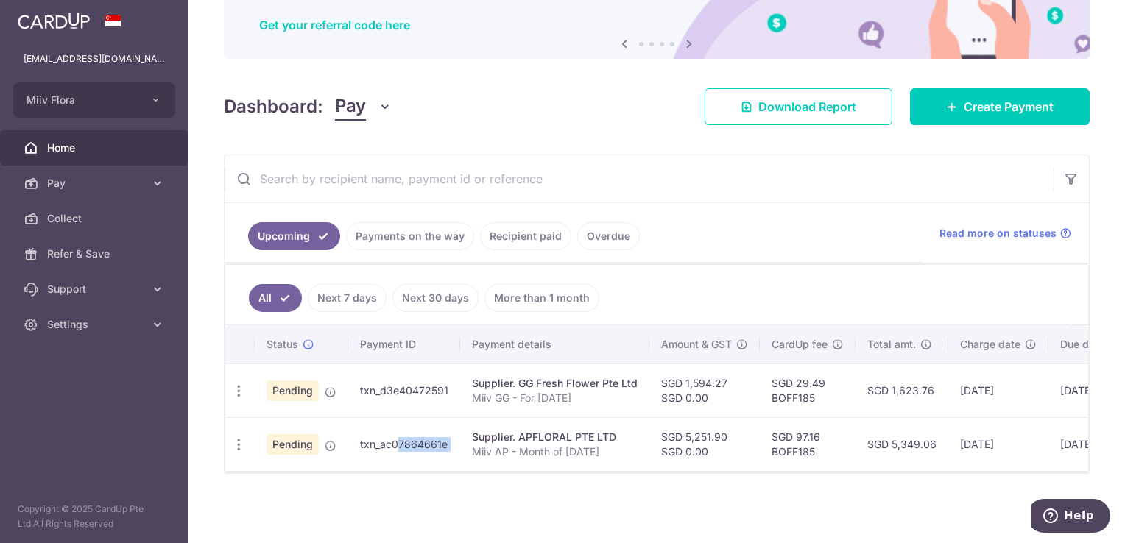
drag, startPoint x: 357, startPoint y: 439, endPoint x: 458, endPoint y: 437, distance: 100.8
click at [458, 437] on tr "Update payment Cancel payment Pending txn_ac07864661e Supplier. APFLORAL PTE LT…" at bounding box center [734, 444] width 1019 height 54
copy tr "txn_ac07864661e"
click at [972, 105] on span "Create Payment" at bounding box center [1008, 107] width 90 height 18
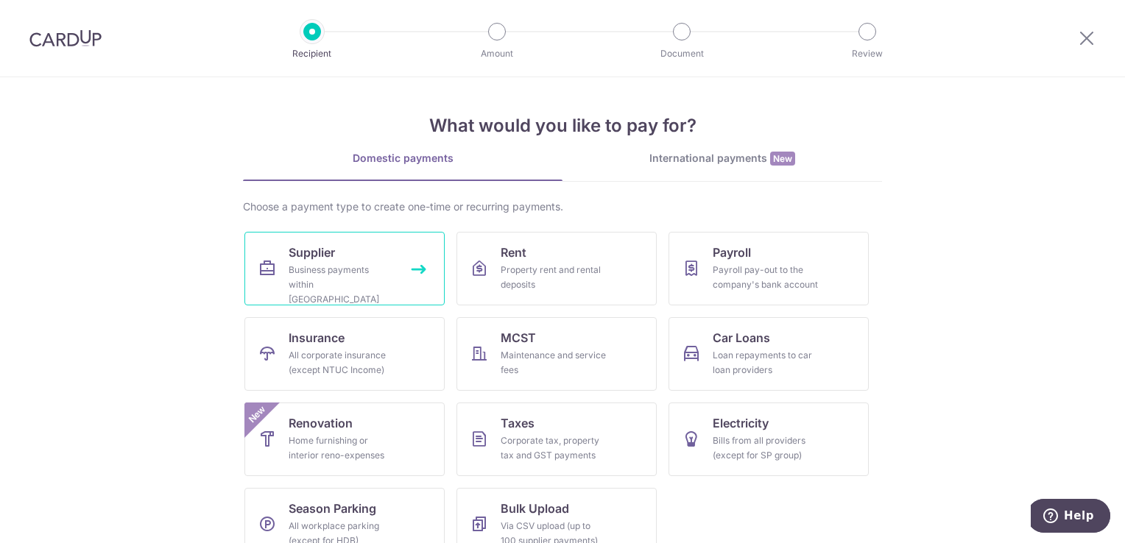
click at [316, 266] on div "Business payments within Singapore" at bounding box center [342, 285] width 106 height 44
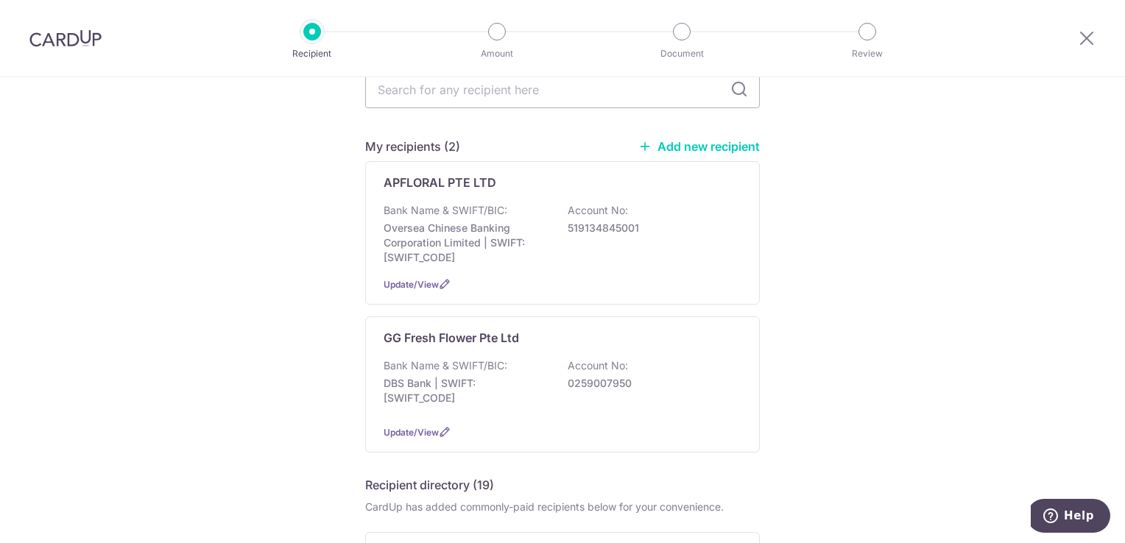
scroll to position [147, 0]
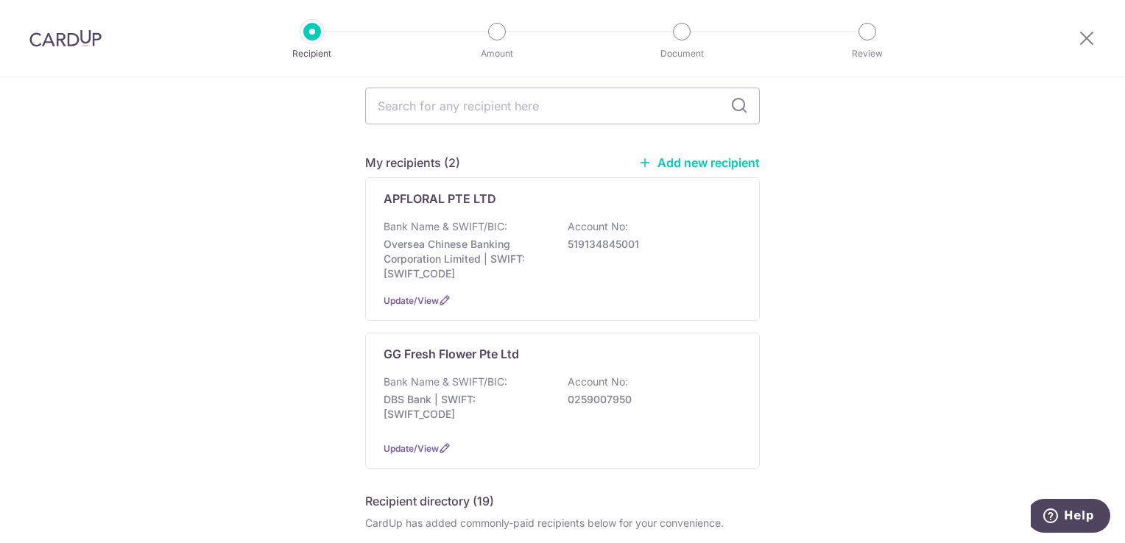
click at [681, 155] on link "Add new recipient" at bounding box center [698, 162] width 121 height 15
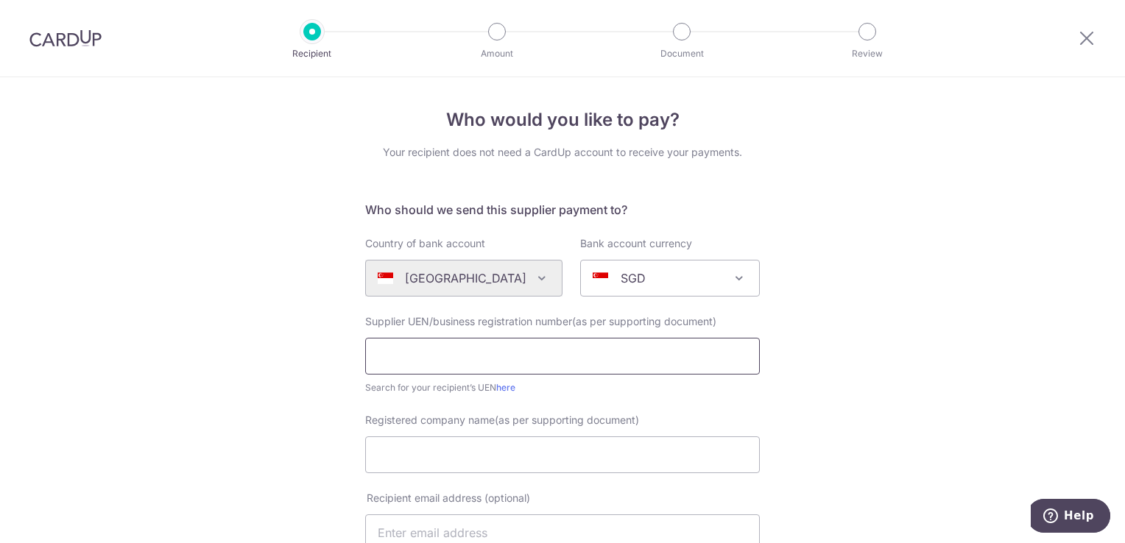
click at [509, 361] on input "text" at bounding box center [562, 356] width 395 height 37
click at [506, 355] on input "text" at bounding box center [562, 356] width 395 height 37
type input "200009355G"
click at [536, 464] on input "Registered company name(as per supporting document)" at bounding box center [562, 454] width 395 height 37
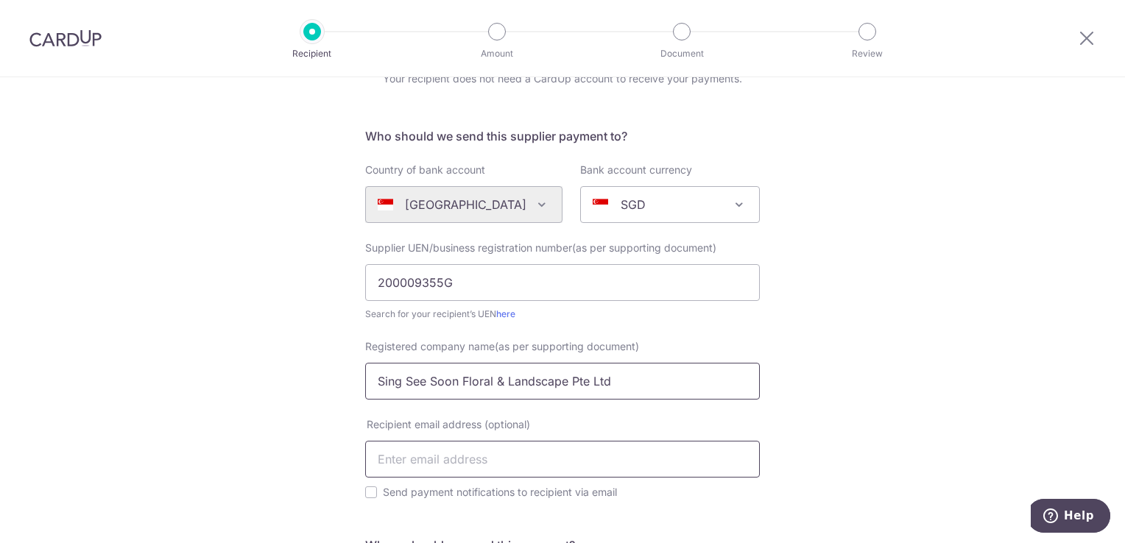
type input "Sing See Soon Floral & Landscape Pte Ltd"
click at [484, 467] on input "text" at bounding box center [562, 459] width 395 height 37
click at [806, 346] on div "Who would you like to pay? Your recipient does not need a CardUp account to rec…" at bounding box center [562, 462] width 1125 height 916
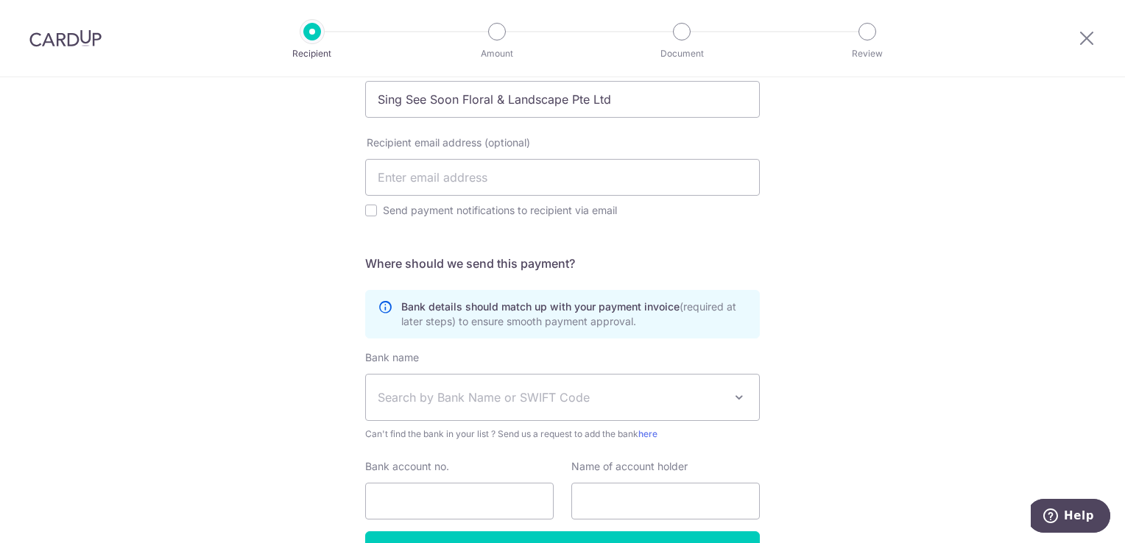
scroll to position [442, 0]
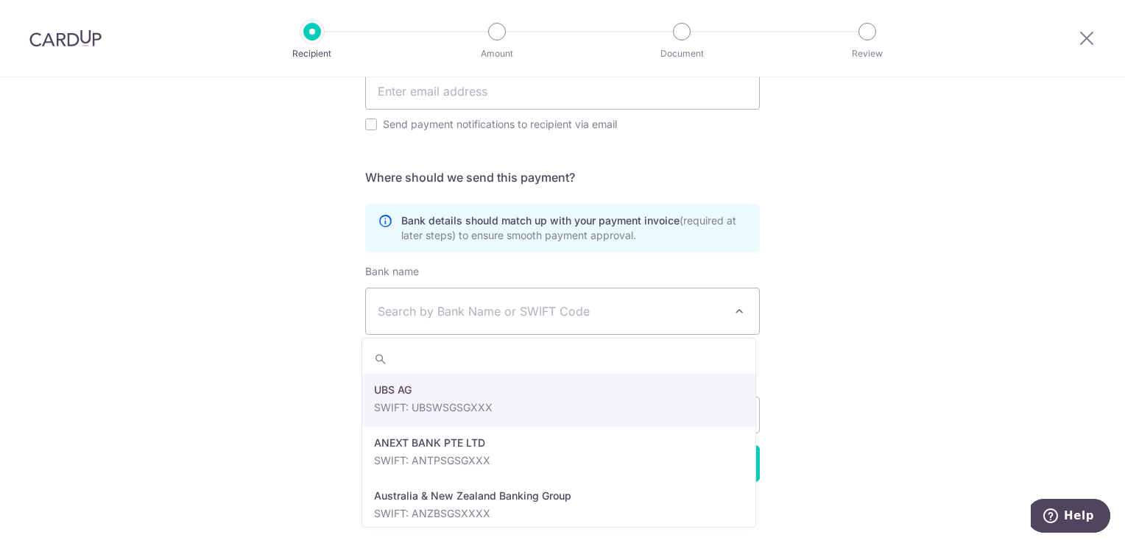
click at [492, 318] on span "Search by Bank Name or SWIFT Code" at bounding box center [551, 312] width 346 height 18
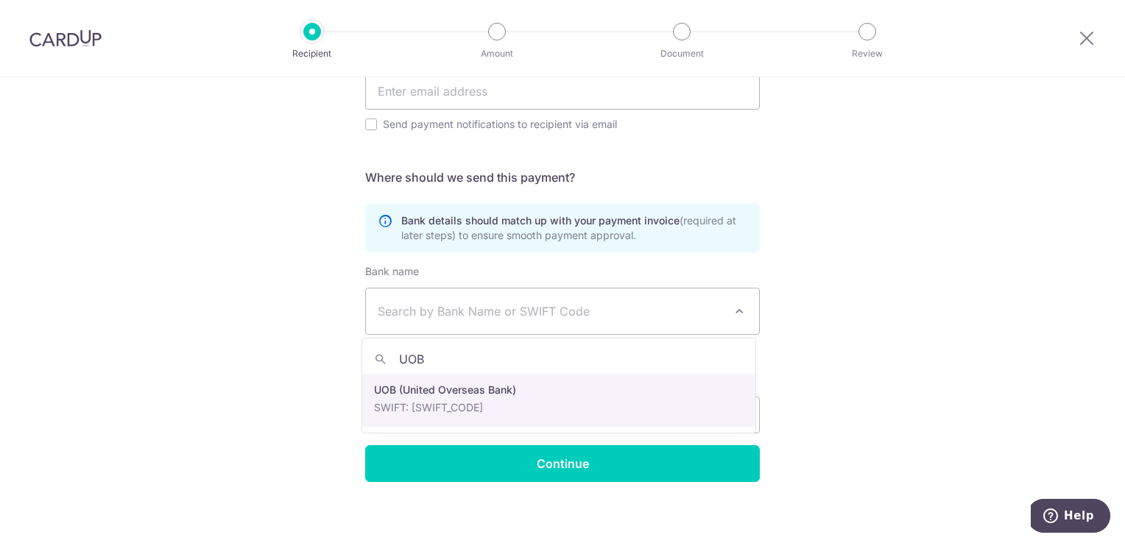
type input "UOB"
select select "18"
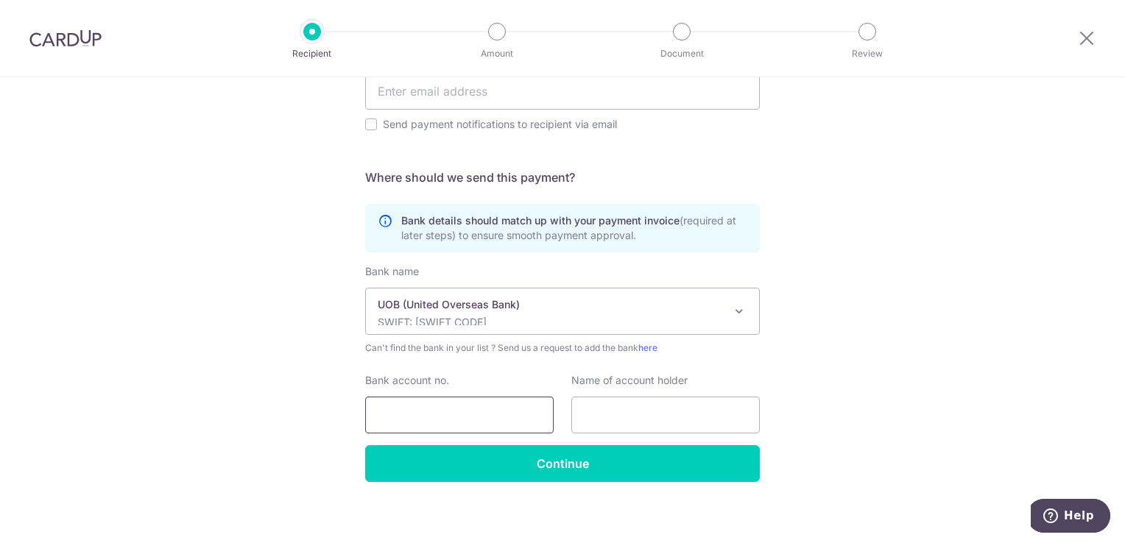
click at [460, 415] on input "Bank account no." at bounding box center [459, 415] width 188 height 37
click at [391, 415] on input "2133087909" at bounding box center [459, 415] width 188 height 37
click at [417, 415] on input "2133087909" at bounding box center [459, 415] width 188 height 37
type input "2133087909"
click at [609, 414] on input "text" at bounding box center [665, 415] width 188 height 37
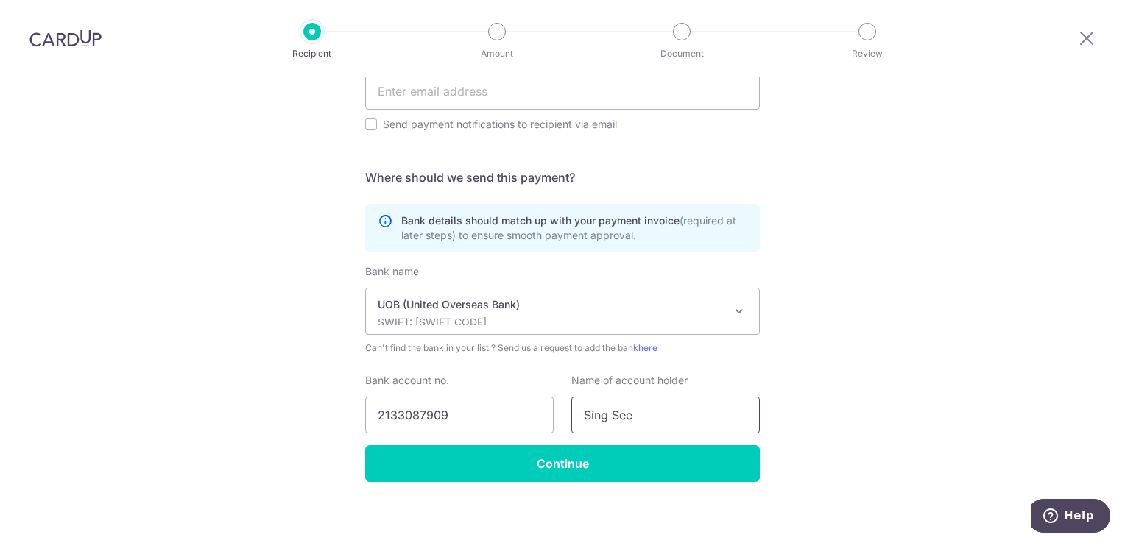
type input "Sing See Soon Floral & Landscape Pte Ltd"
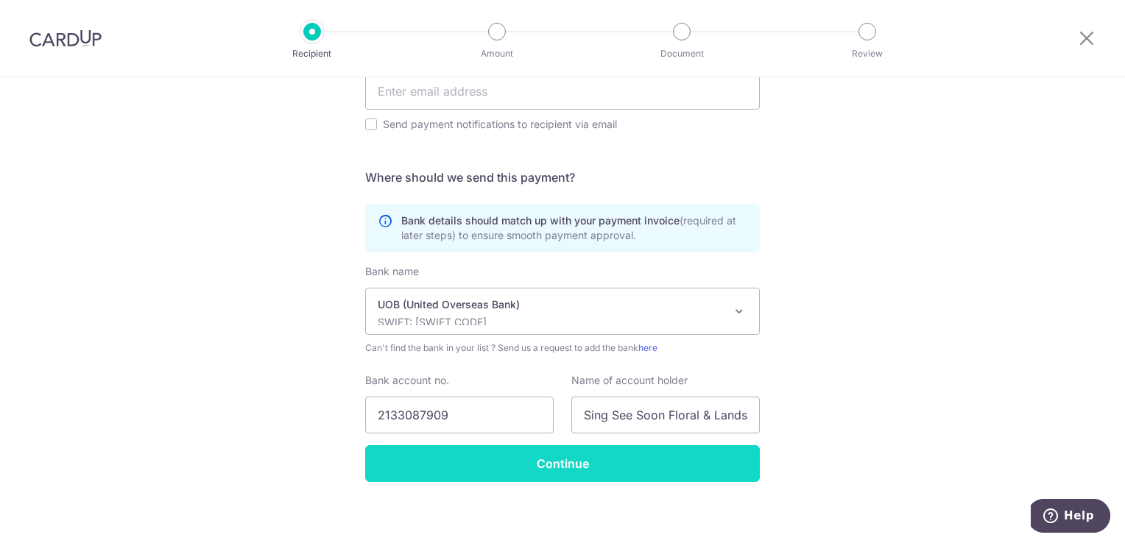
click at [562, 462] on input "Continue" at bounding box center [562, 463] width 395 height 37
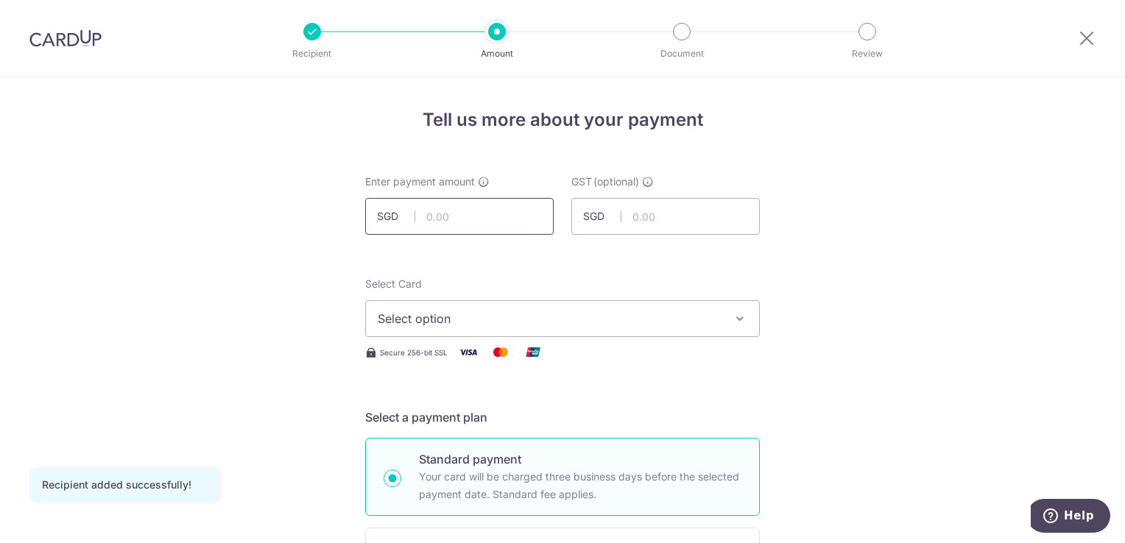
click at [478, 208] on input "text" at bounding box center [459, 216] width 188 height 37
type input "1,225.17"
click at [486, 305] on button "Select option" at bounding box center [562, 318] width 395 height 37
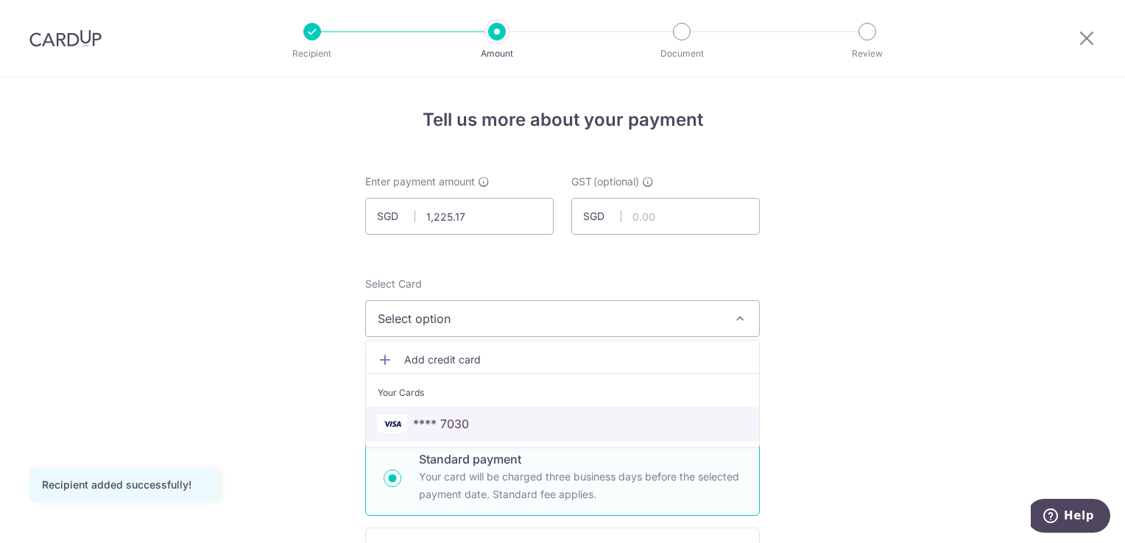
click at [485, 431] on span "**** 7030" at bounding box center [562, 424] width 369 height 18
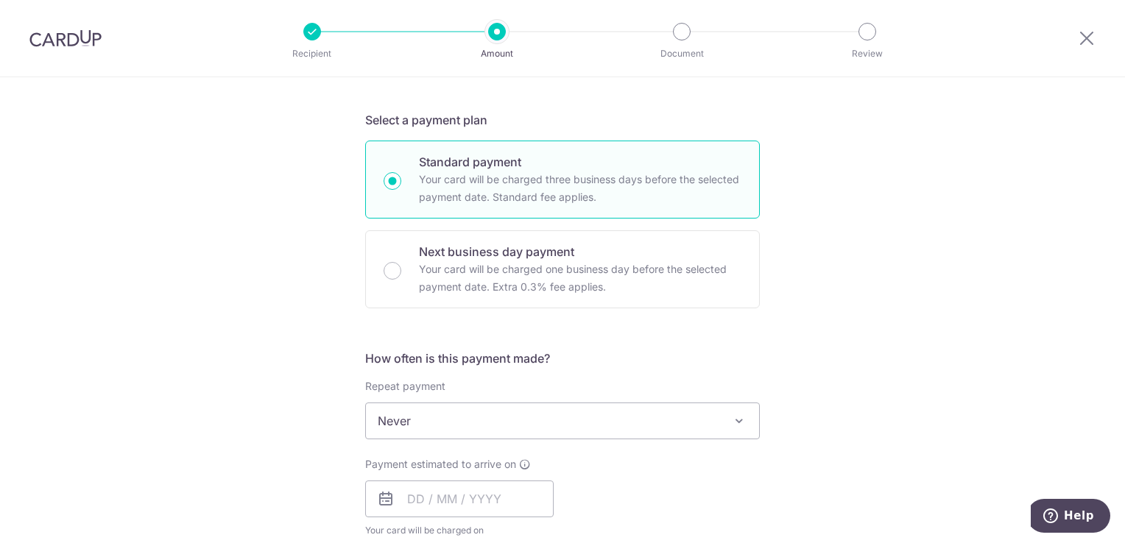
scroll to position [368, 0]
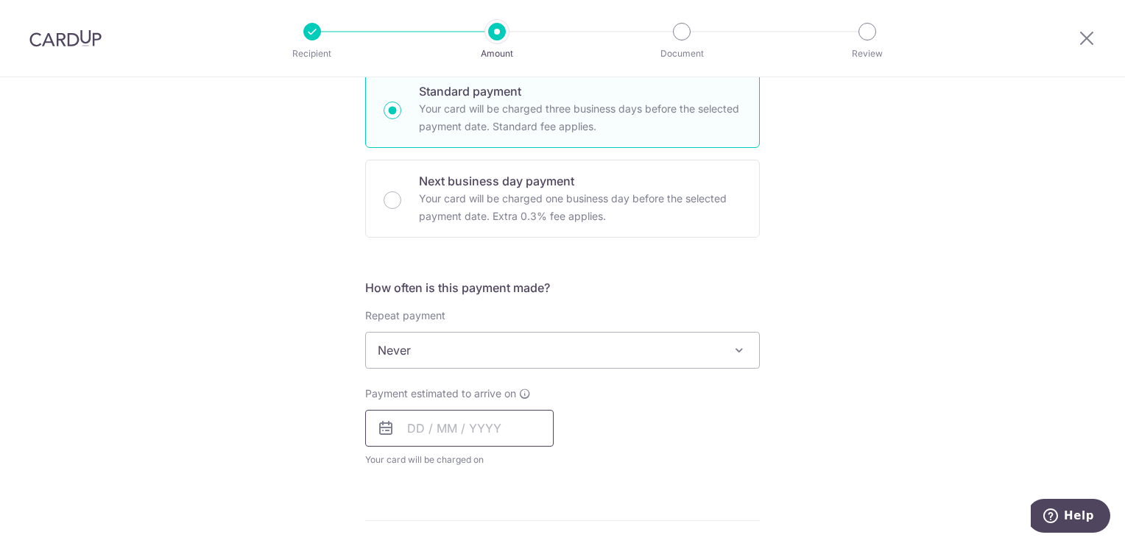
click at [453, 433] on input "text" at bounding box center [459, 428] width 188 height 37
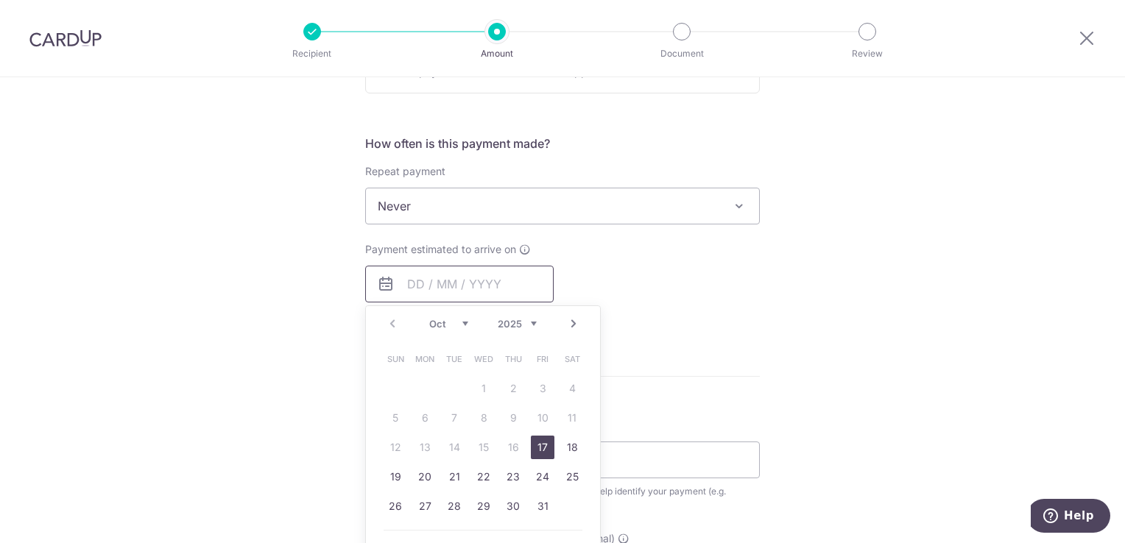
scroll to position [515, 0]
click at [536, 445] on link "17" at bounding box center [543, 445] width 24 height 24
type input "[DATE]"
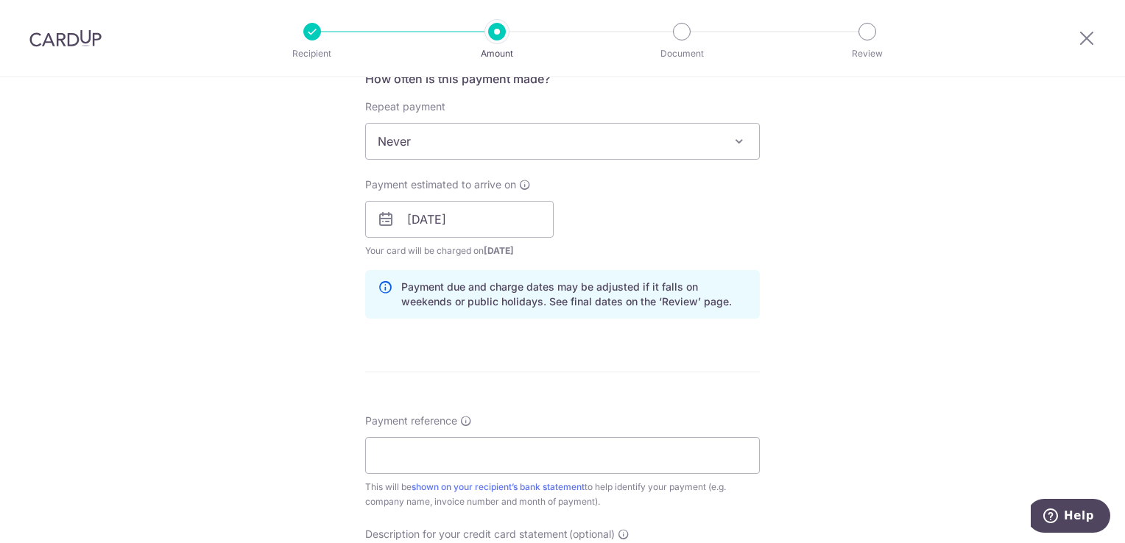
scroll to position [662, 0]
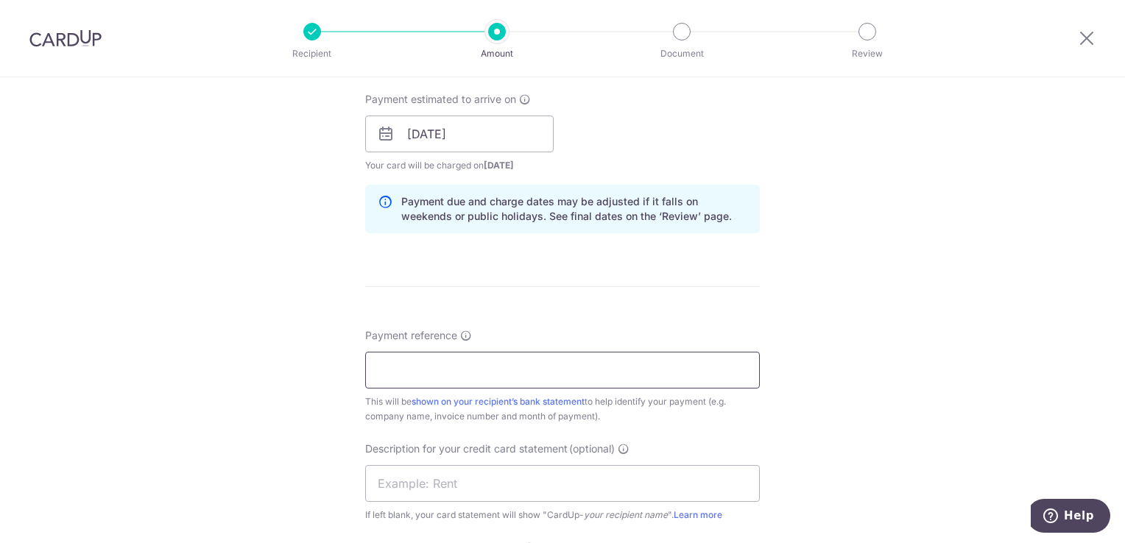
click at [473, 374] on input "Payment reference" at bounding box center [562, 370] width 395 height 37
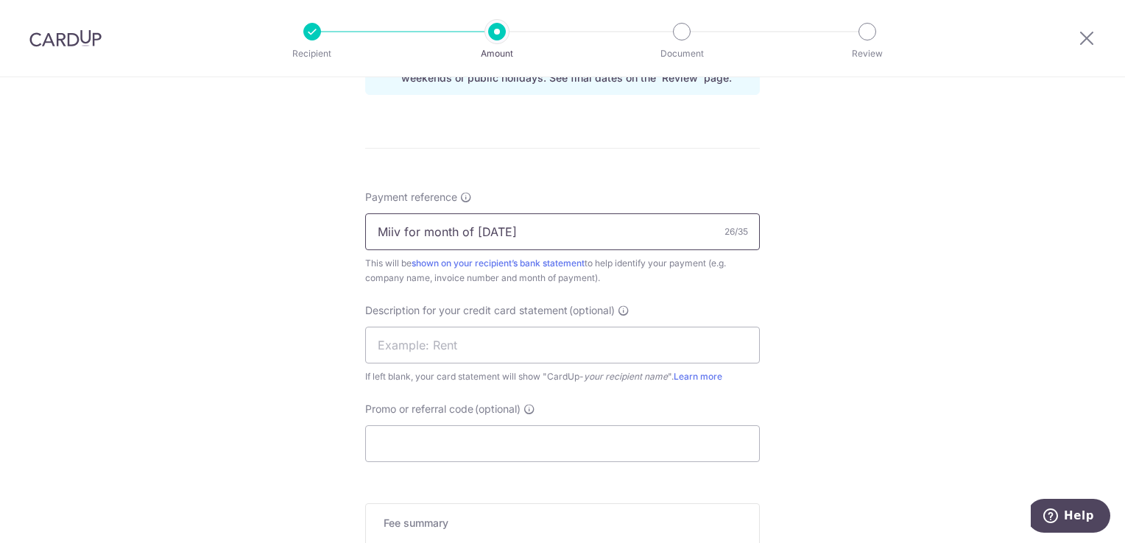
scroll to position [957, 0]
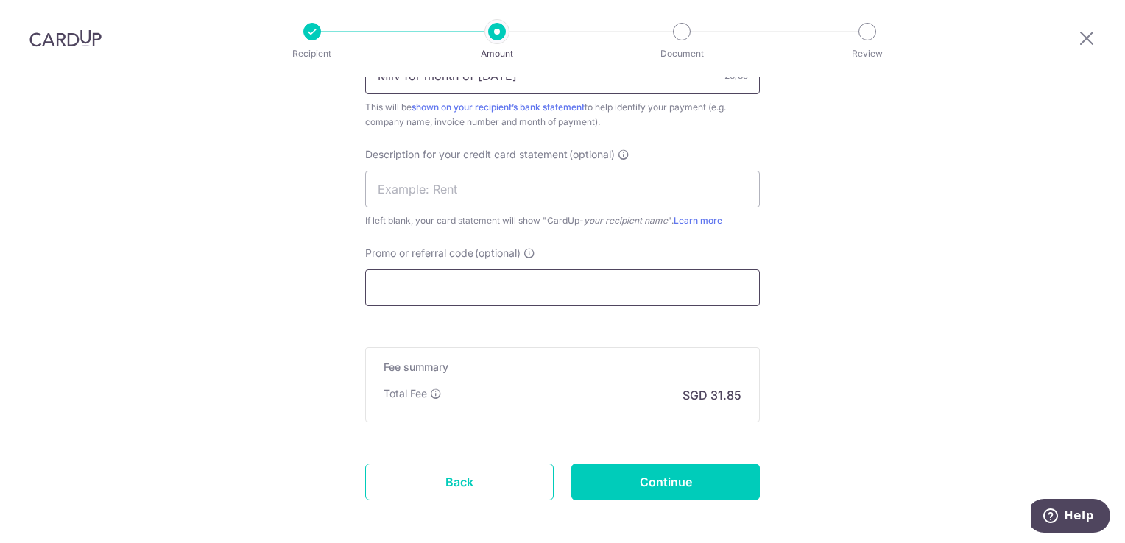
type input "Miiv for month of Sep 2025"
click at [484, 291] on input "Promo or referral code (optional)" at bounding box center [562, 287] width 395 height 37
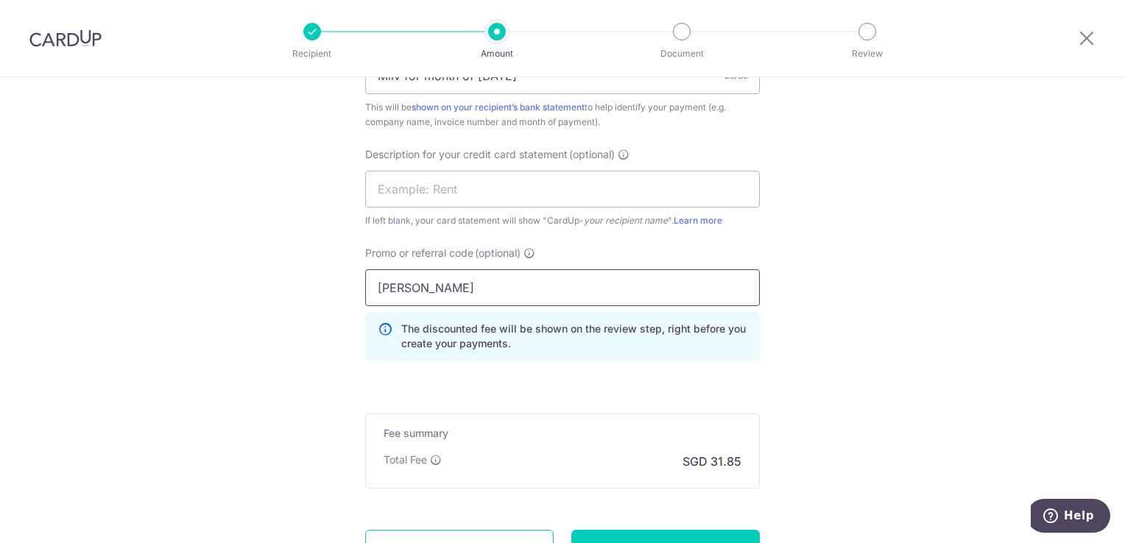
type input "BOFF185"
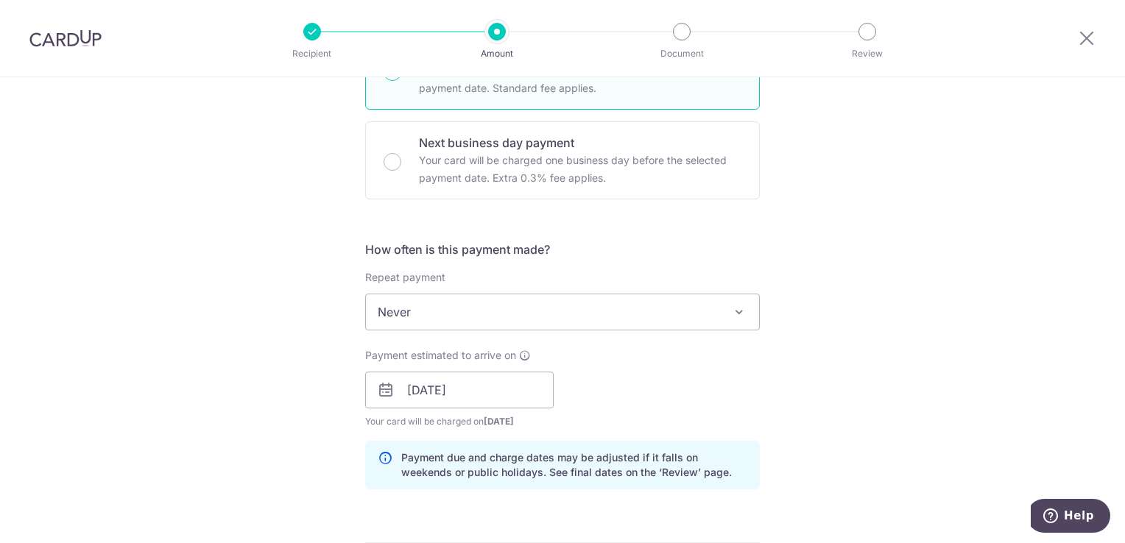
click at [790, 305] on div "Tell us more about your payment Enter payment amount SGD 1,225.17 1225.17 GST (…" at bounding box center [562, 449] width 1125 height 1557
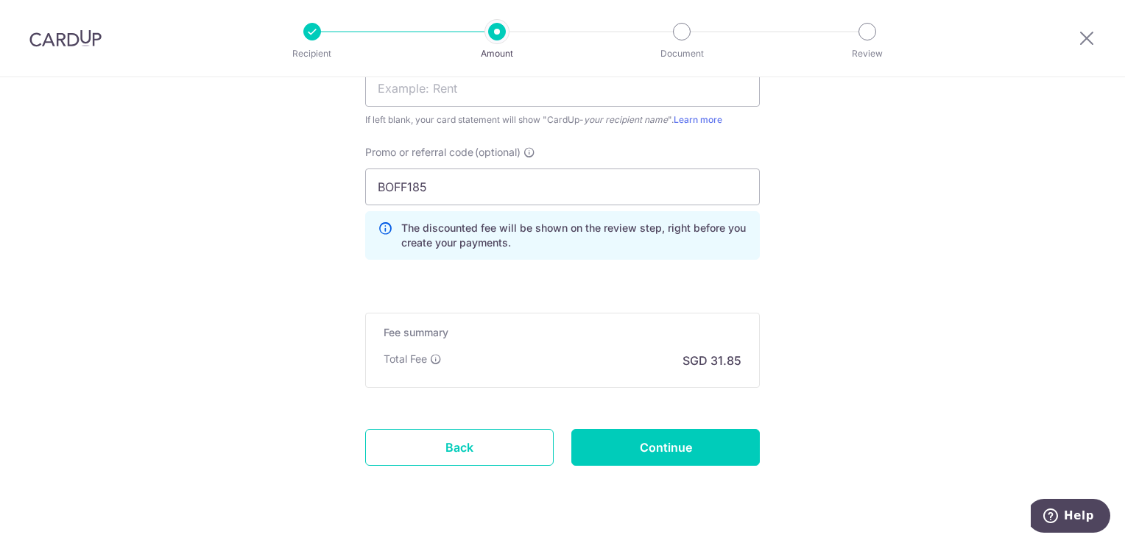
scroll to position [1088, 0]
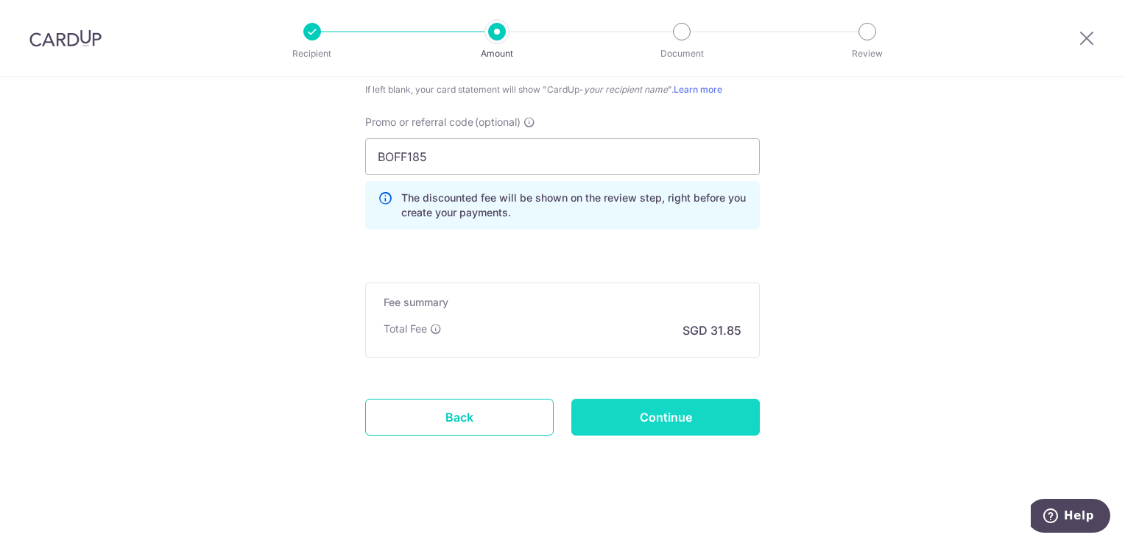
click at [654, 411] on input "Continue" at bounding box center [665, 417] width 188 height 37
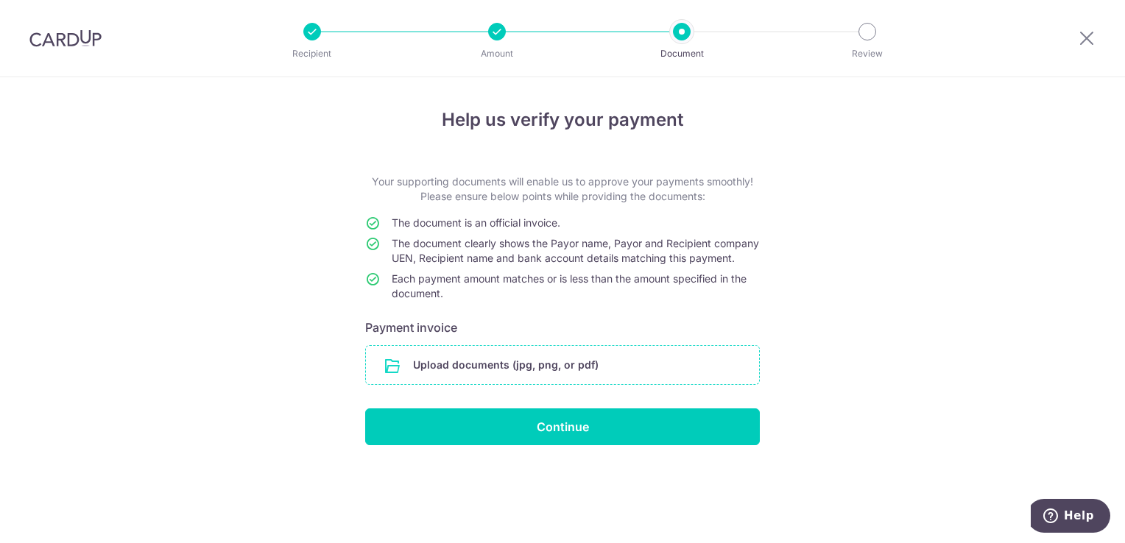
click at [542, 375] on input "file" at bounding box center [562, 365] width 393 height 38
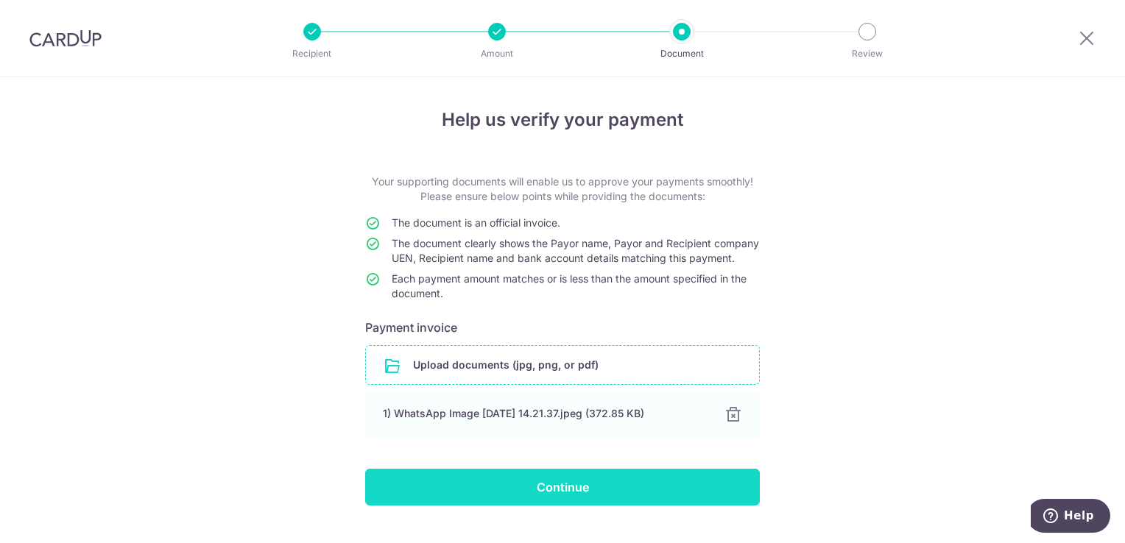
click at [577, 495] on input "Continue" at bounding box center [562, 487] width 395 height 37
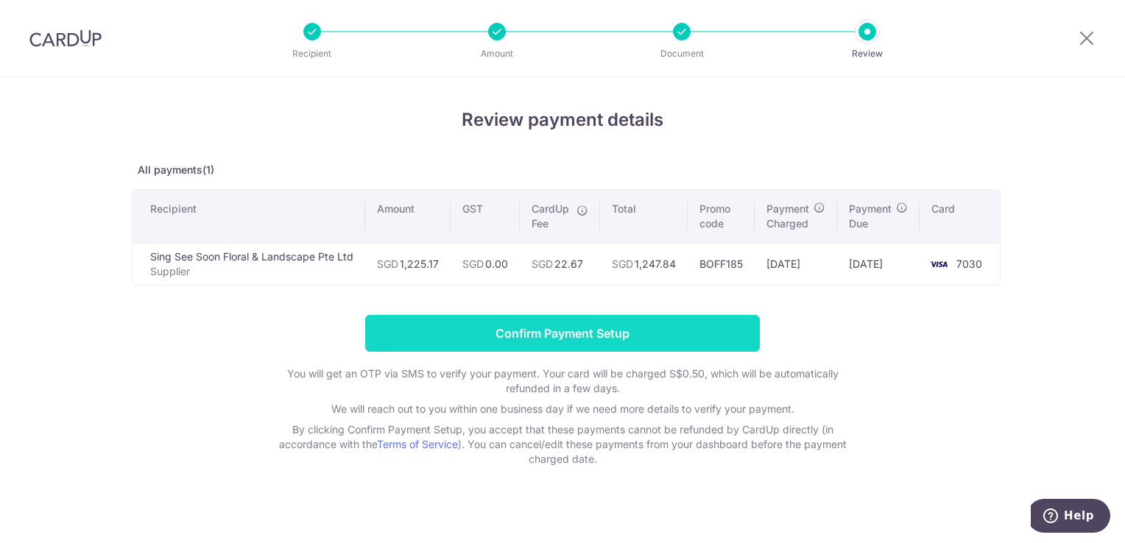
click at [559, 325] on input "Confirm Payment Setup" at bounding box center [562, 333] width 395 height 37
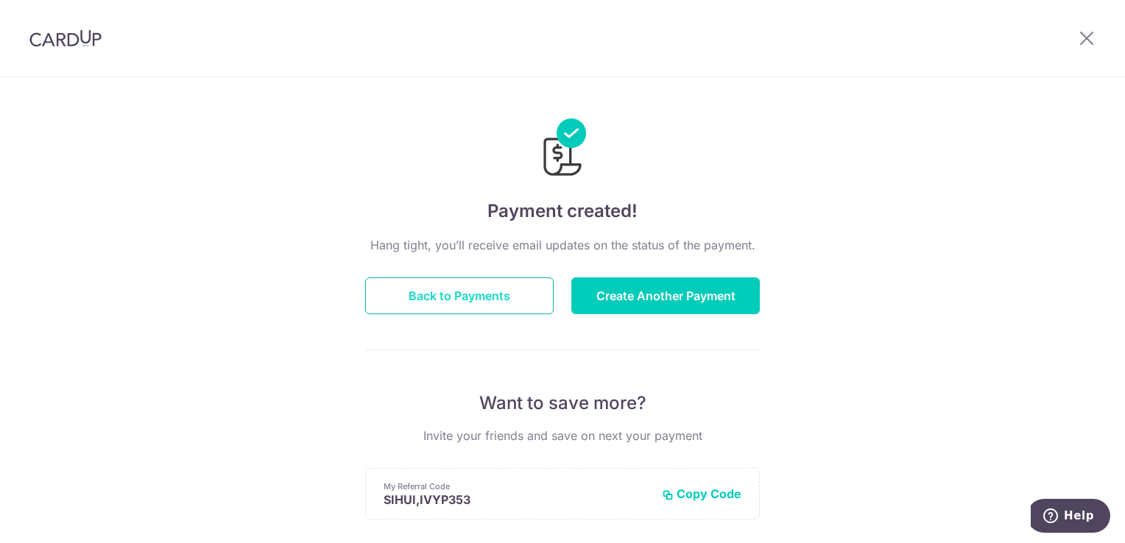
click at [498, 293] on button "Back to Payments" at bounding box center [459, 295] width 188 height 37
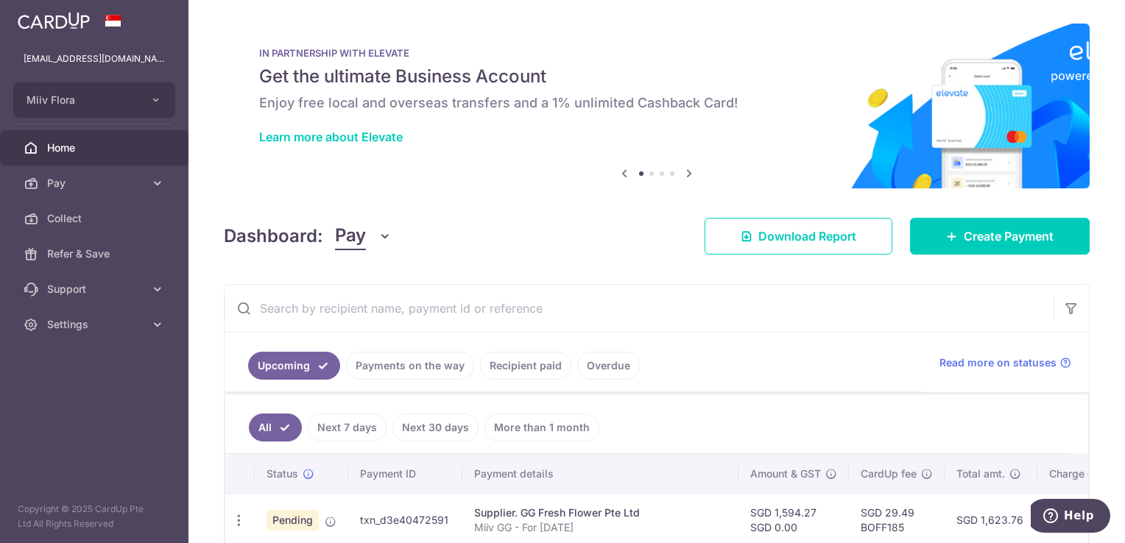
scroll to position [188, 0]
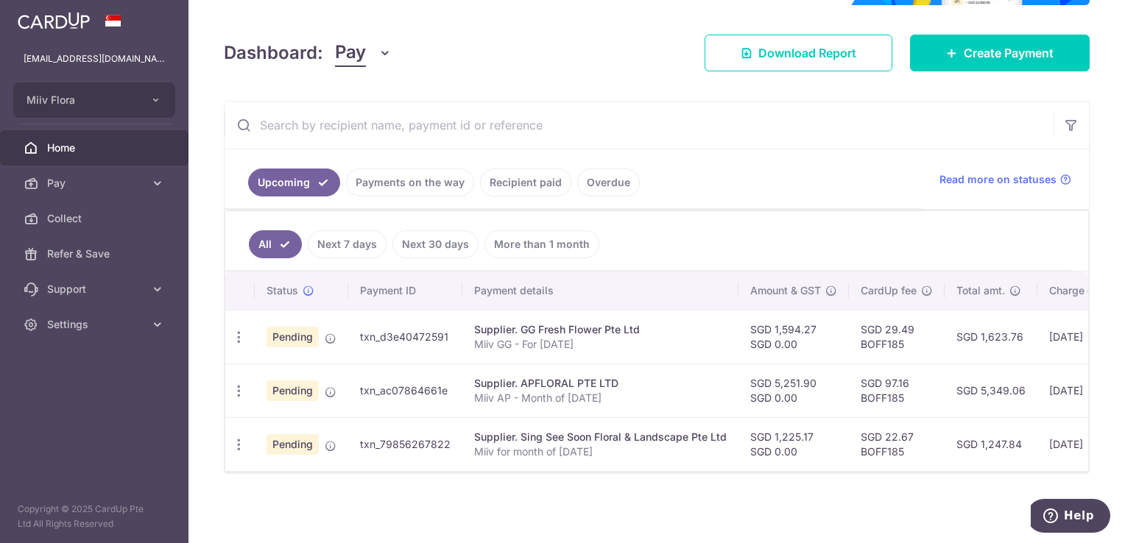
drag, startPoint x: 359, startPoint y: 436, endPoint x: 453, endPoint y: 441, distance: 94.4
click at [453, 441] on td "txn_79856267822" at bounding box center [405, 444] width 114 height 54
copy td "txn_79856267822"
click at [636, 510] on div "× Pause Schedule Pause all future payments in this series Pause just this one p…" at bounding box center [656, 271] width 936 height 543
click at [608, 487] on div "× Pause Schedule Pause all future payments in this series Pause just this one p…" at bounding box center [656, 271] width 936 height 543
